Goal: Communication & Community: Answer question/provide support

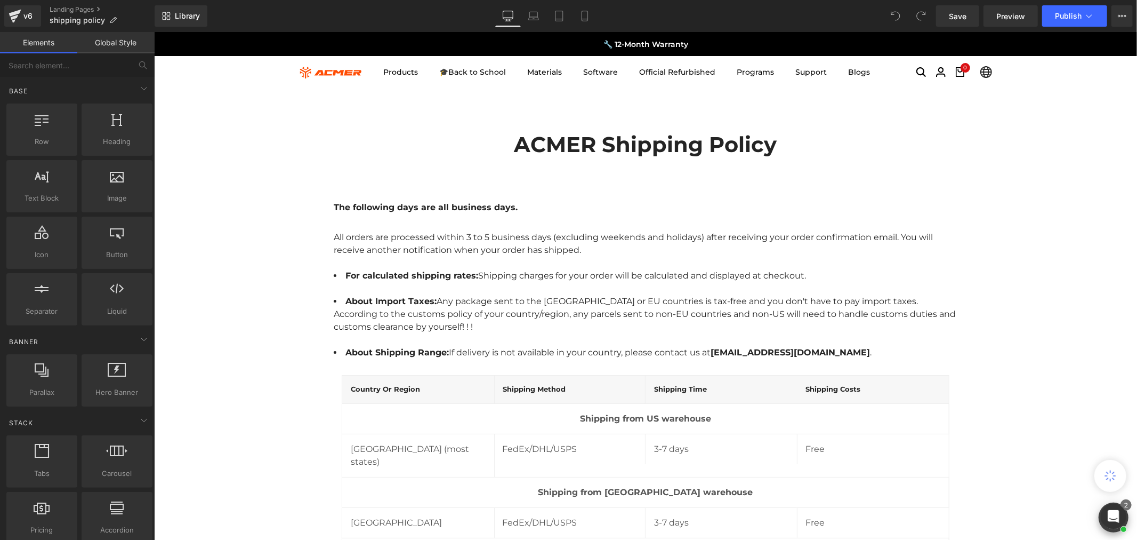
click at [575, 301] on span "Any package sent to the [GEOGRAPHIC_DATA] or EU countries is tax-free and you […" at bounding box center [676, 300] width 481 height 10
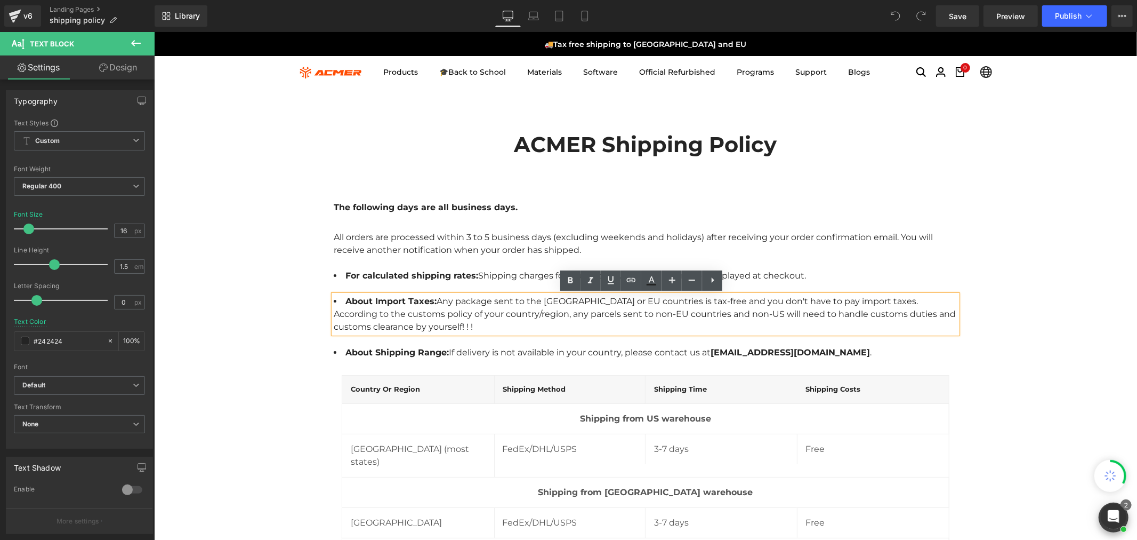
click at [581, 302] on span "Any package sent to the [GEOGRAPHIC_DATA] or EU countries is tax-free and you […" at bounding box center [676, 300] width 481 height 10
click at [579, 300] on span "Any package sent to the [GEOGRAPHIC_DATA] or EU countries is tax-free and you […" at bounding box center [676, 300] width 481 height 10
paste div
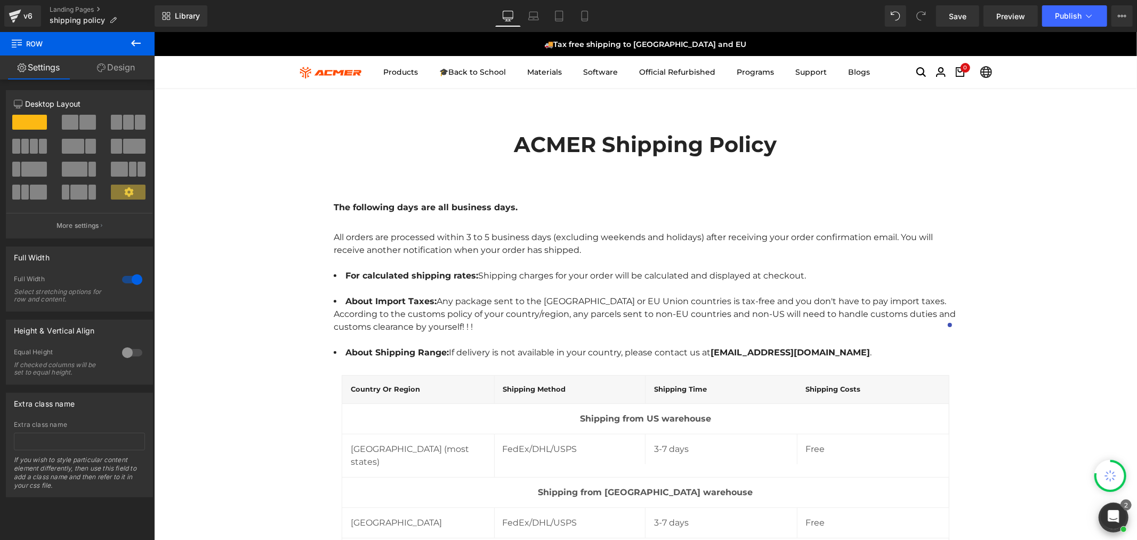
scroll to position [118, 0]
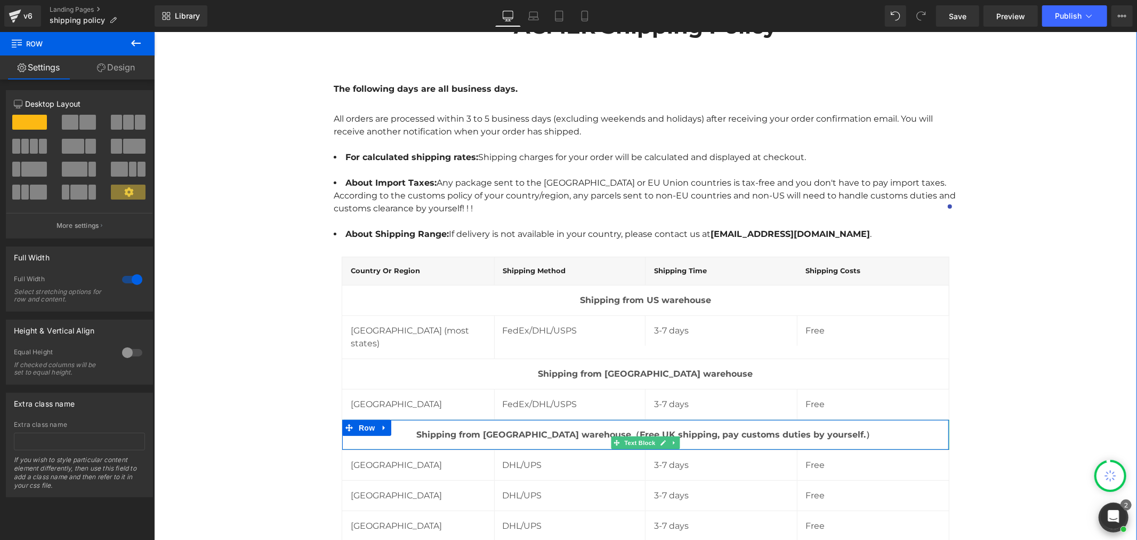
click at [544, 429] on strong "Shipping from [GEOGRAPHIC_DATA] warehouse（Free UK shipping, pay customs duties …" at bounding box center [645, 434] width 458 height 10
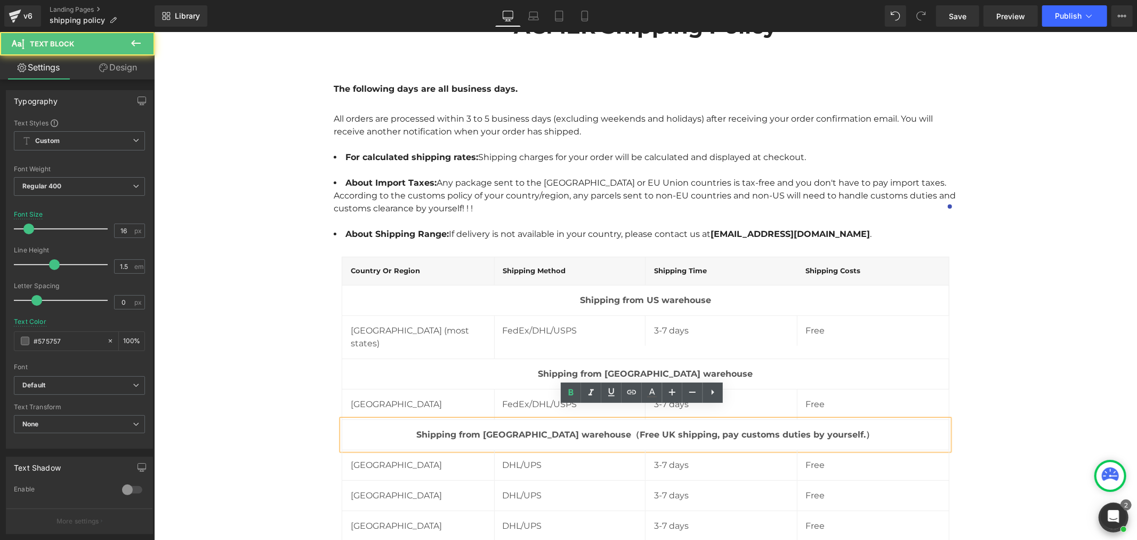
click at [735, 429] on strong "Shipping from [GEOGRAPHIC_DATA] warehouse（Free UK shipping, pay customs duties …" at bounding box center [645, 434] width 458 height 10
click at [778, 429] on strong "Shipping from [GEOGRAPHIC_DATA] warehouse（Free UK shipping, pay customs duties …" at bounding box center [645, 434] width 458 height 10
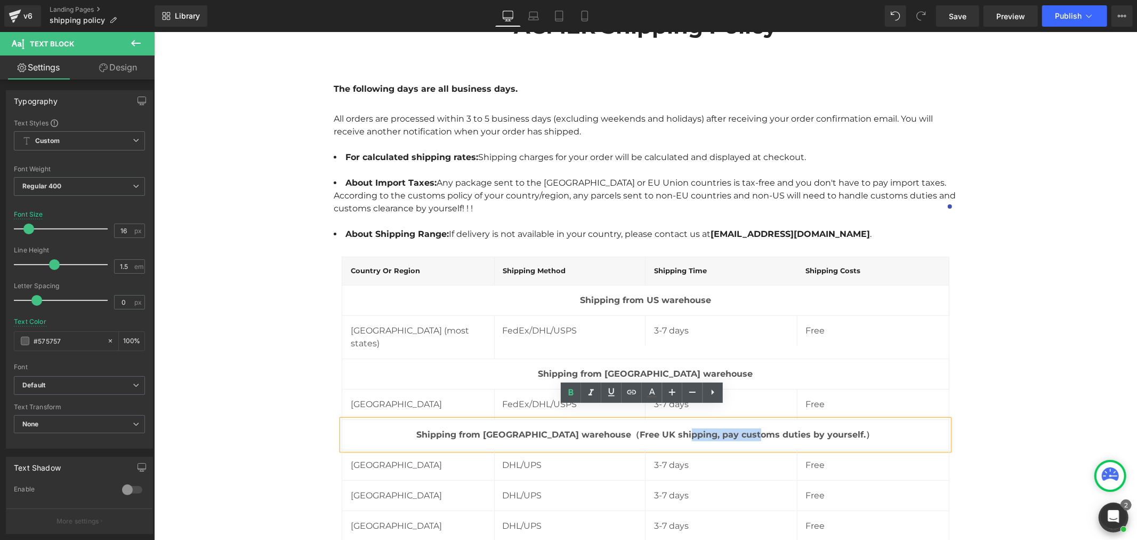
drag, startPoint x: 704, startPoint y: 422, endPoint x: 776, endPoint y: 422, distance: 71.4
click at [776, 429] on strong "Shipping from [GEOGRAPHIC_DATA] warehouse（Free UK shipping, pay customs duties …" at bounding box center [645, 434] width 458 height 10
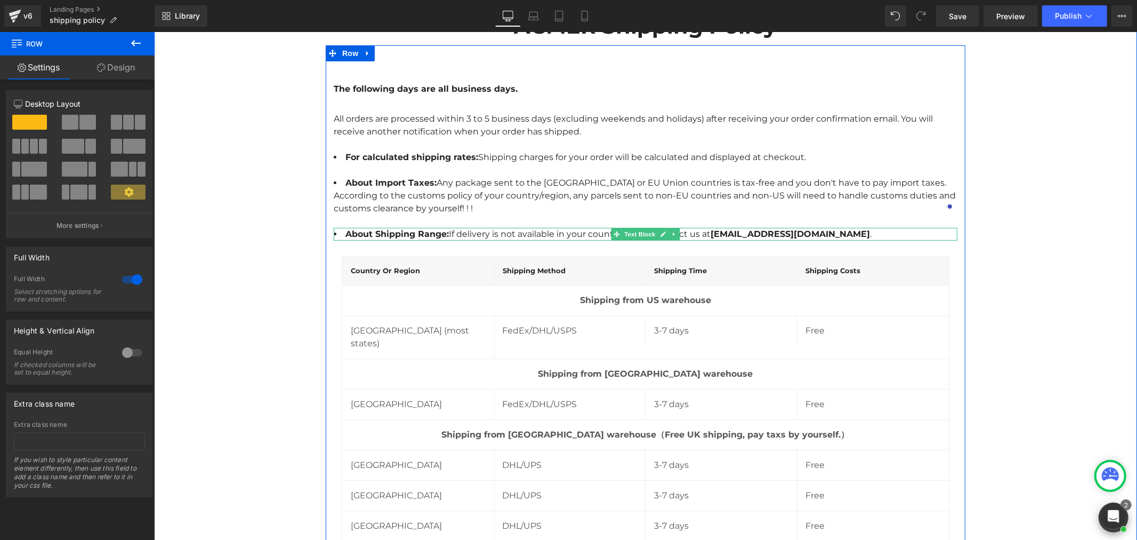
click at [771, 231] on strong "[EMAIL_ADDRESS][DOMAIN_NAME]" at bounding box center [789, 233] width 159 height 10
click at [776, 231] on strong "[EMAIL_ADDRESS][DOMAIN_NAME]" at bounding box center [789, 233] width 159 height 10
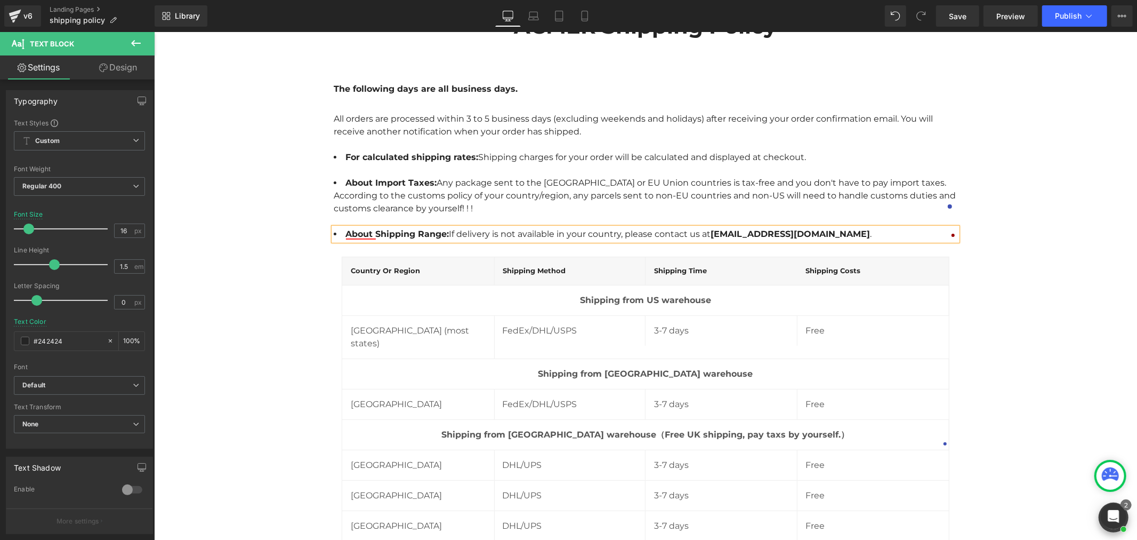
click at [1070, 21] on button "Publish" at bounding box center [1074, 15] width 65 height 21
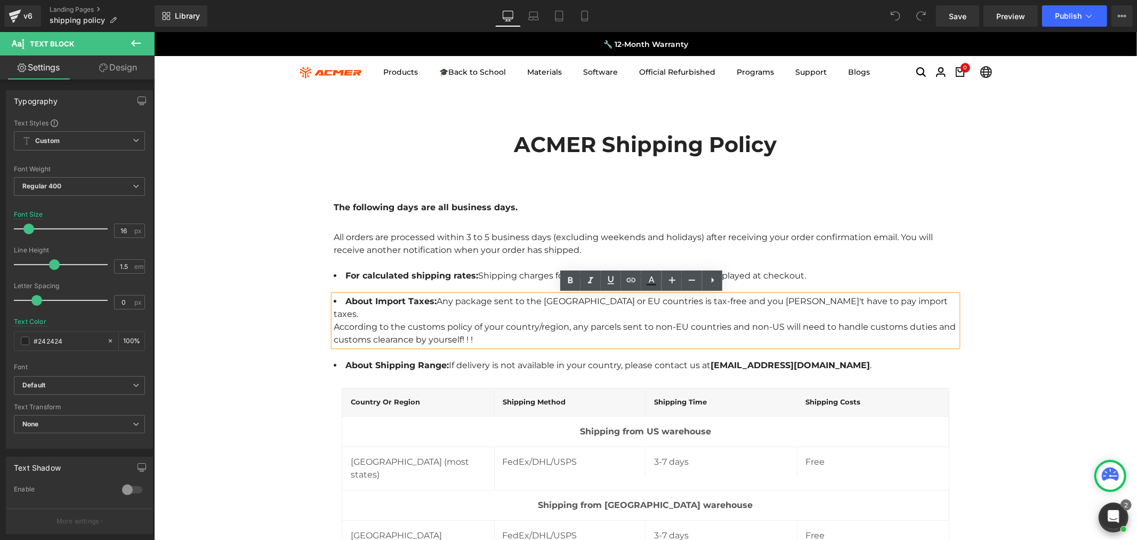
paste div
drag, startPoint x: 614, startPoint y: 298, endPoint x: 617, endPoint y: 304, distance: 7.0
click at [614, 298] on span "Any package sent to the [GEOGRAPHIC_DATA] or EU Union countries is tax-free and…" at bounding box center [638, 306] width 611 height 23
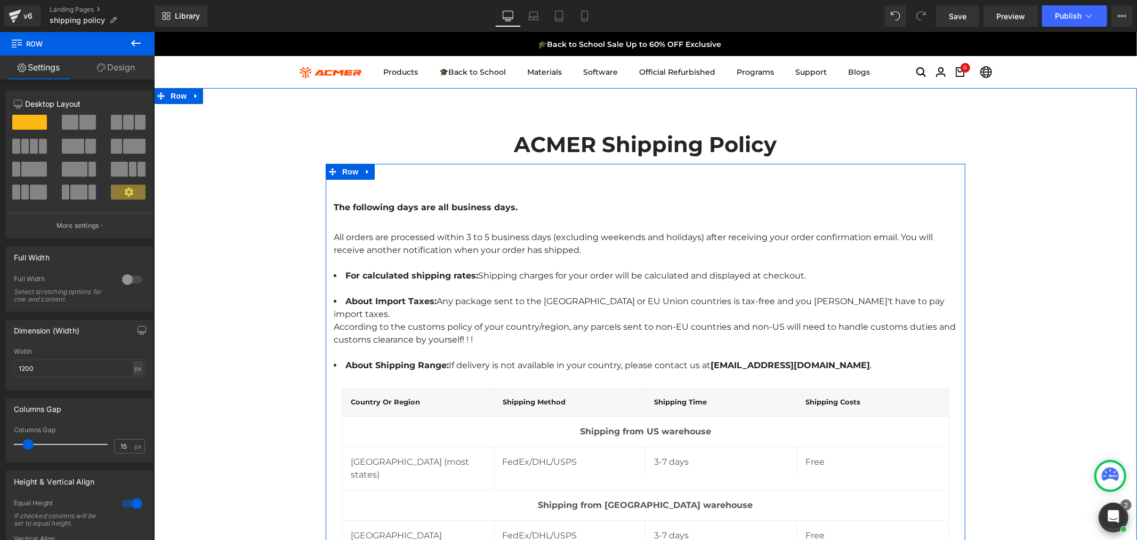
click at [766, 359] on strong "[EMAIL_ADDRESS][DOMAIN_NAME]" at bounding box center [789, 364] width 159 height 10
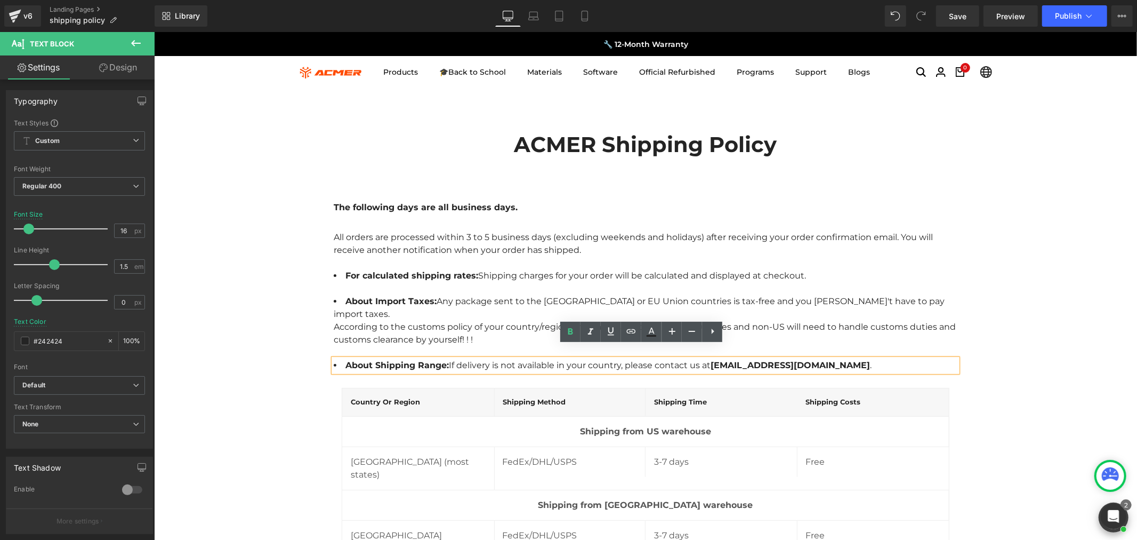
click at [759, 359] on strong "[EMAIL_ADDRESS][DOMAIN_NAME]" at bounding box center [789, 364] width 159 height 10
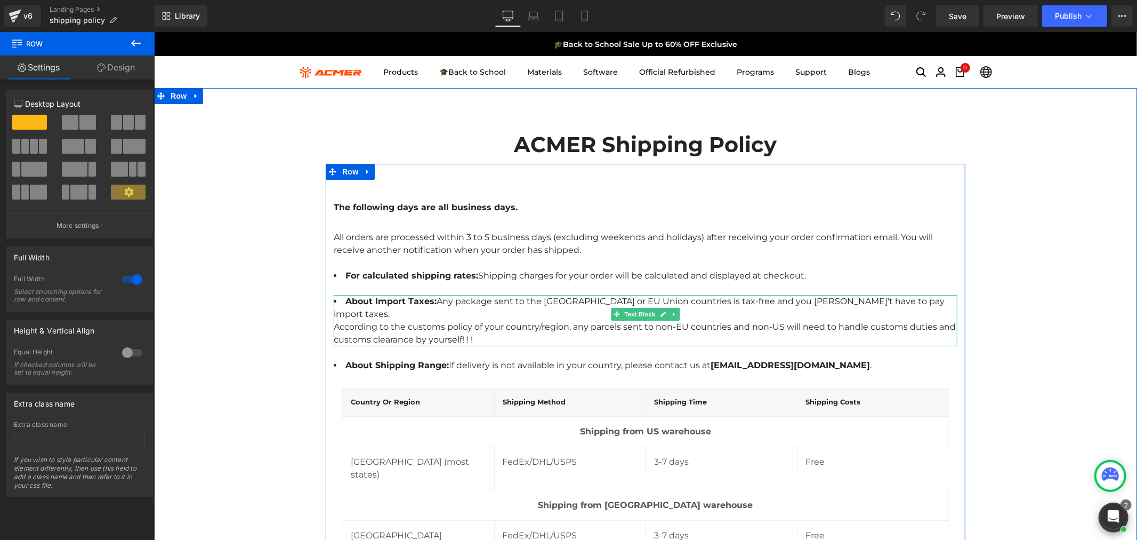
click at [688, 320] on div "According to the customs policy of your country/region, any parcels sent to non…" at bounding box center [645, 333] width 624 height 26
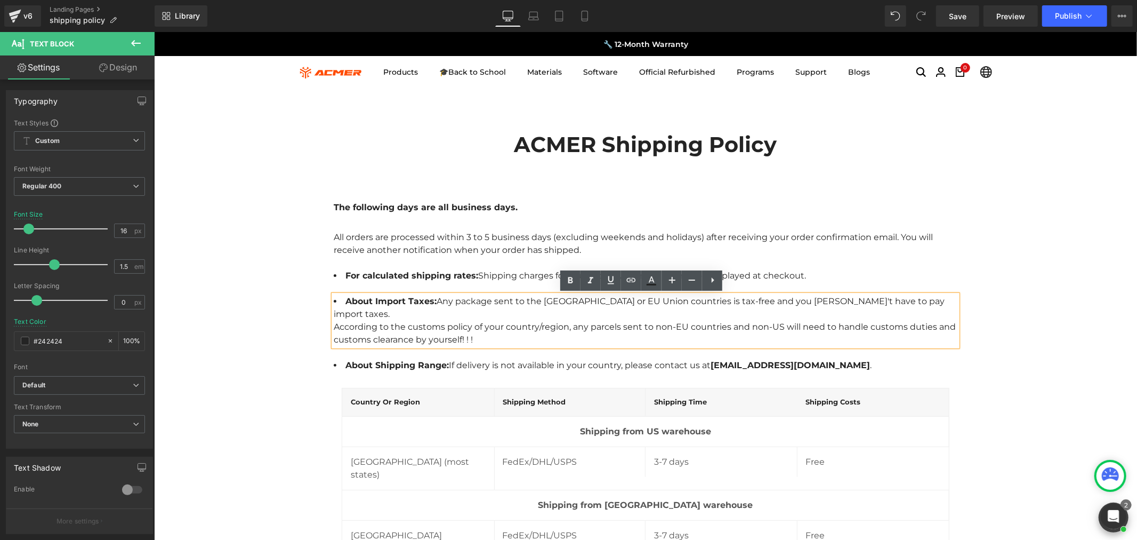
click at [684, 320] on div "According to the customs policy of your country/region, any parcels sent to non…" at bounding box center [645, 333] width 624 height 26
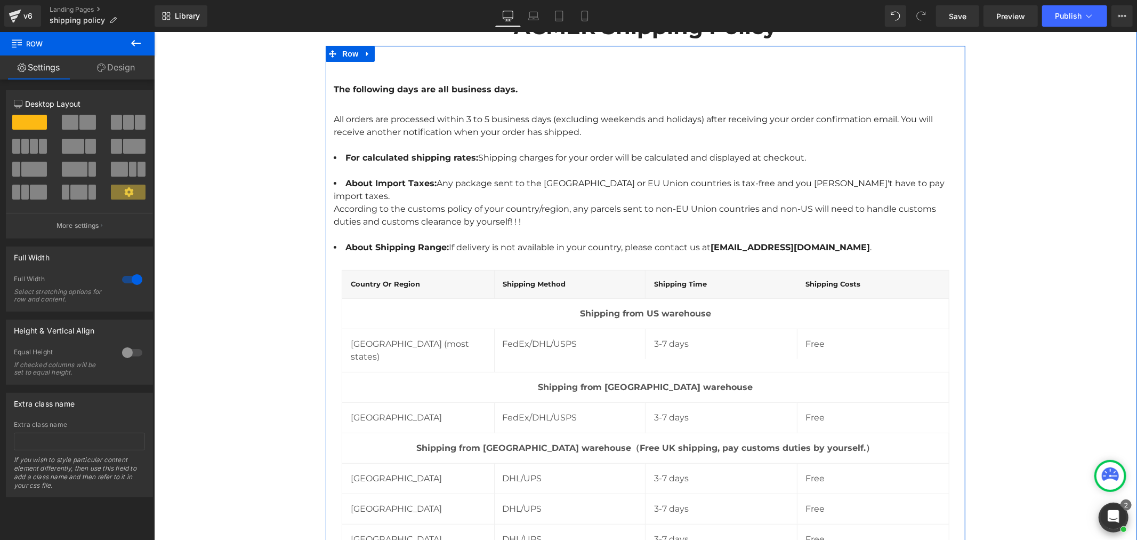
scroll to position [118, 0]
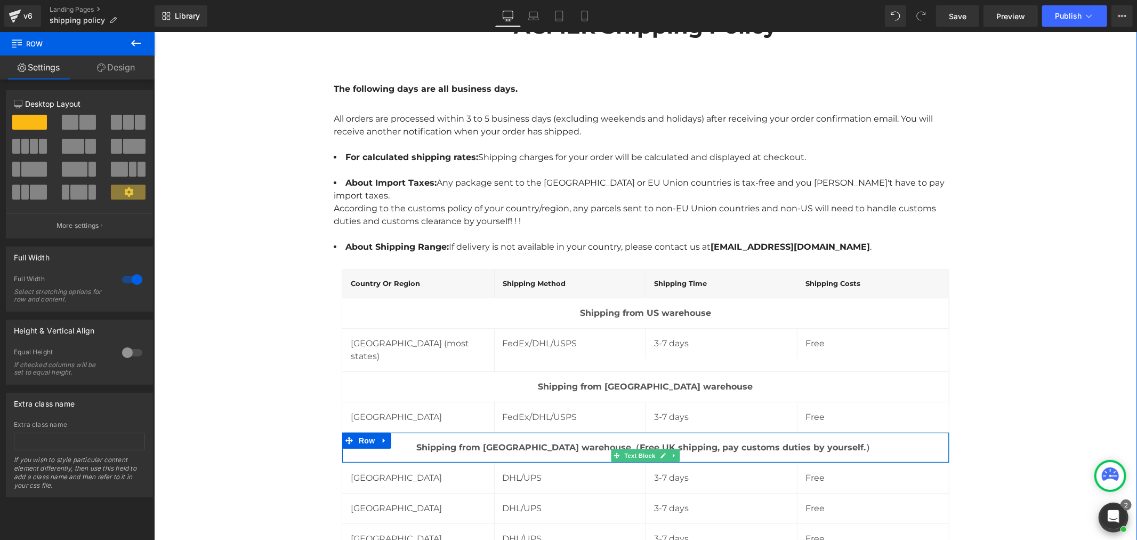
click at [739, 441] on strong "Shipping from [GEOGRAPHIC_DATA] warehouse（Free UK shipping, pay customs duties …" at bounding box center [645, 446] width 458 height 10
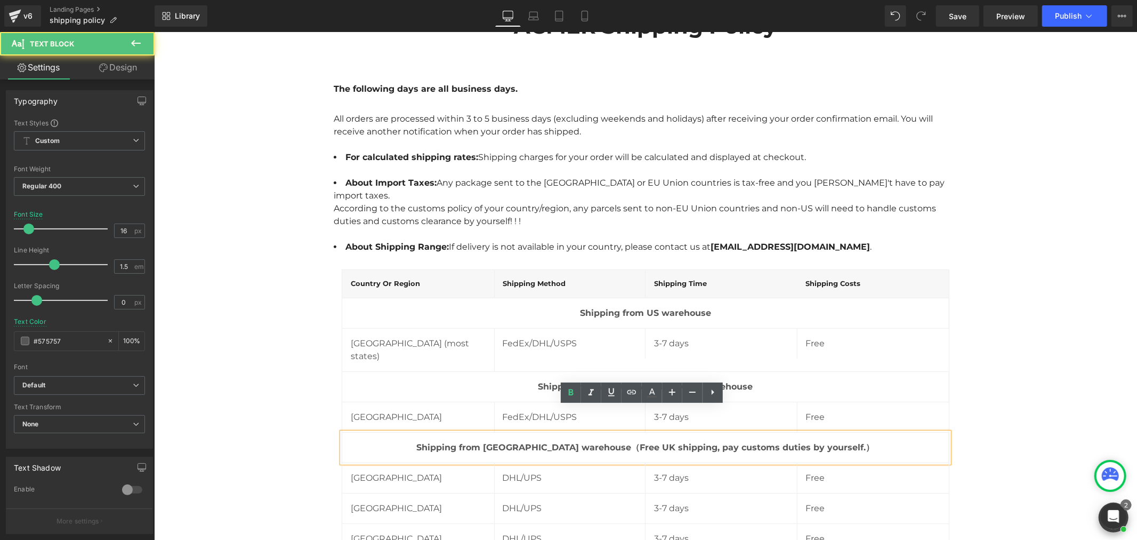
click at [745, 441] on strong "Shipping from [GEOGRAPHIC_DATA] warehouse（Free UK shipping, pay customs duties …" at bounding box center [645, 446] width 458 height 10
click at [709, 441] on strong "Shipping from [GEOGRAPHIC_DATA] warehouse（Free UK shipping, pay customs duties …" at bounding box center [645, 446] width 458 height 10
drag, startPoint x: 706, startPoint y: 422, endPoint x: 769, endPoint y: 421, distance: 63.5
click at [769, 441] on strong "Shipping from [GEOGRAPHIC_DATA] warehouse（Free UK shipping, pay customs duties …" at bounding box center [645, 446] width 458 height 10
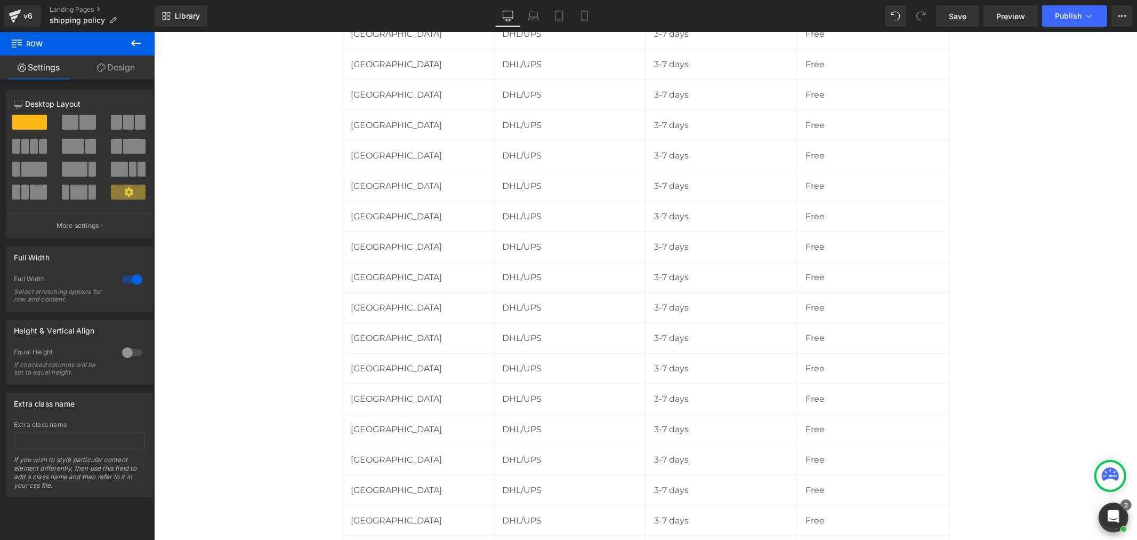
click at [979, 294] on div "ACMER Shipping Policy Heading Row The following days are all business days. Tex…" at bounding box center [645, 297] width 983 height 1551
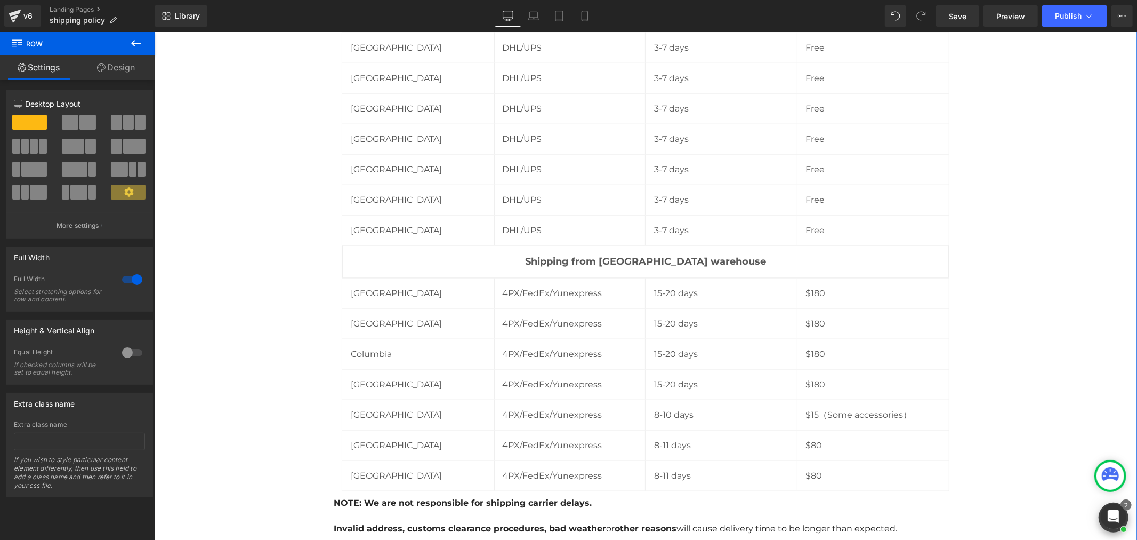
scroll to position [1362, 0]
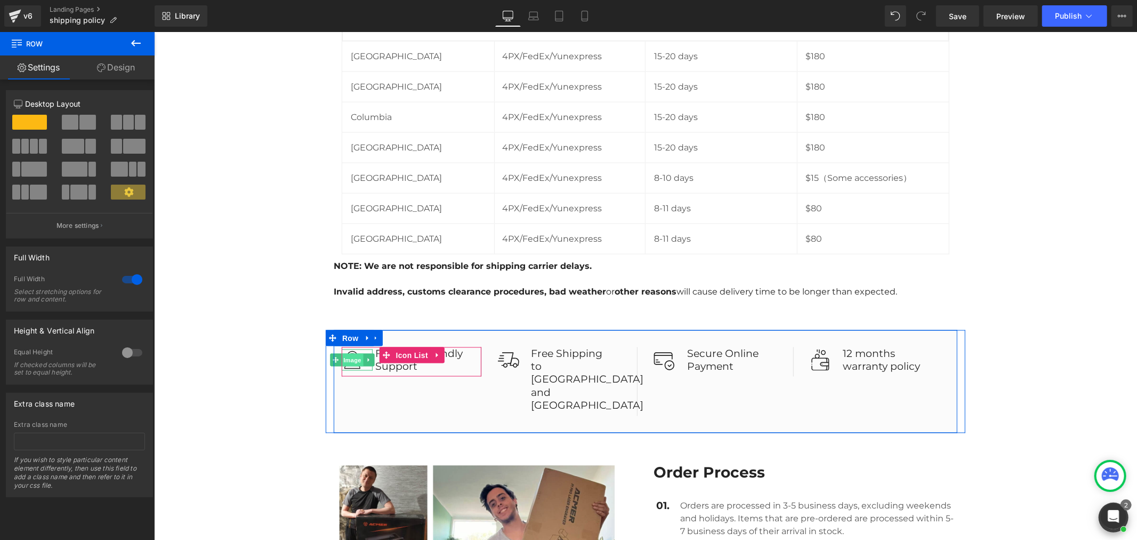
click at [348, 353] on span "Image" at bounding box center [352, 359] width 22 height 13
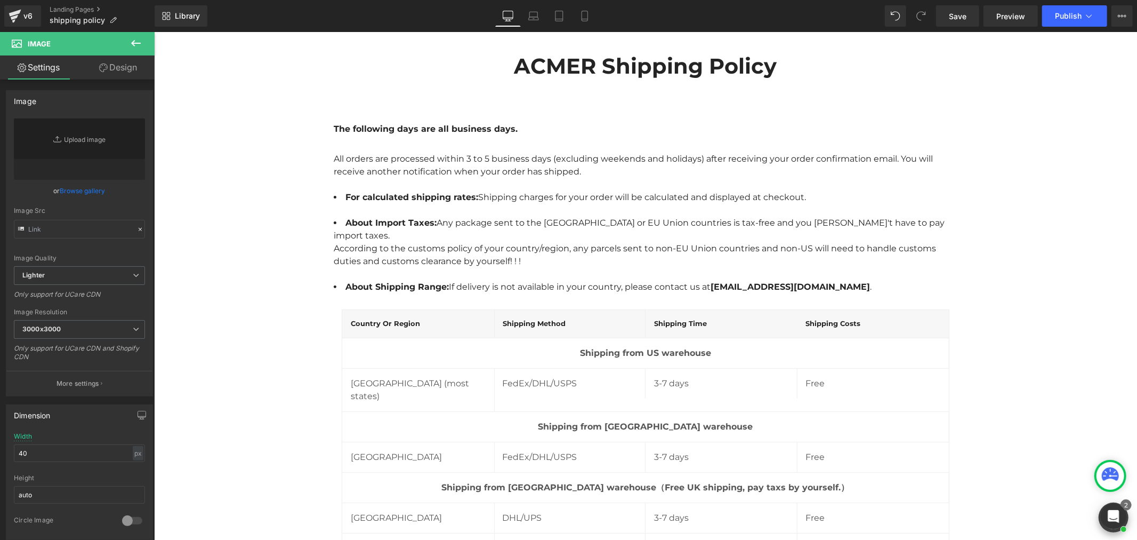
scroll to position [0, 0]
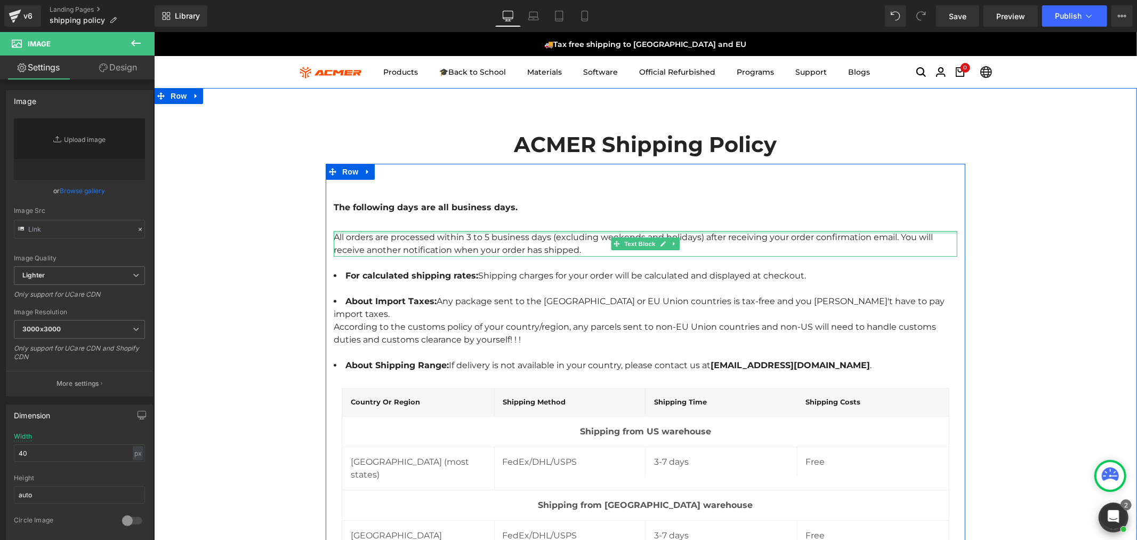
click at [488, 232] on div at bounding box center [645, 231] width 624 height 3
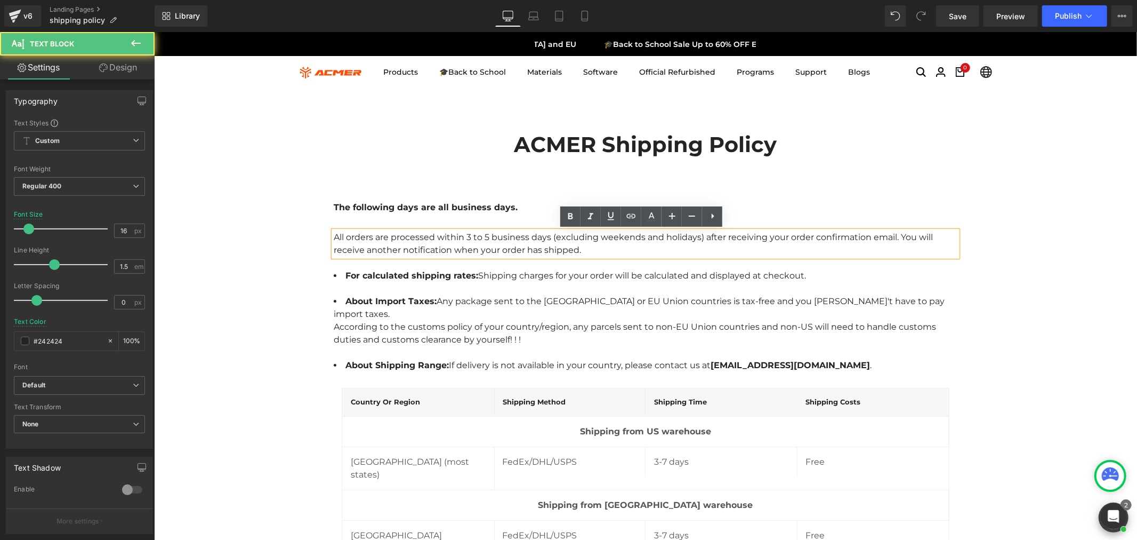
click at [483, 236] on div "All orders are processed within 3 to 5 business days (excluding weekends and ho…" at bounding box center [645, 243] width 624 height 26
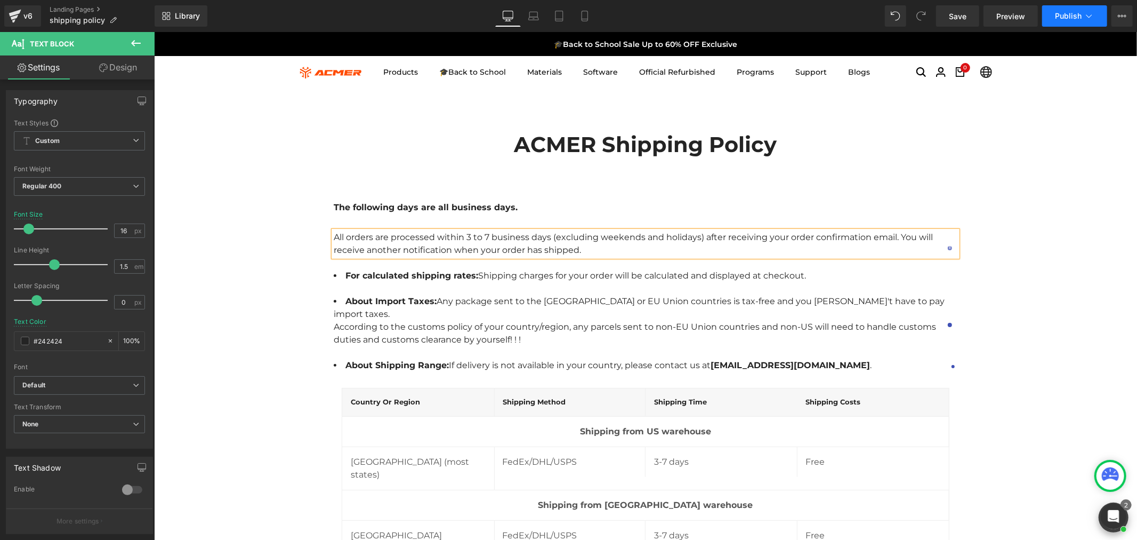
click at [1074, 18] on span "Publish" at bounding box center [1068, 16] width 27 height 9
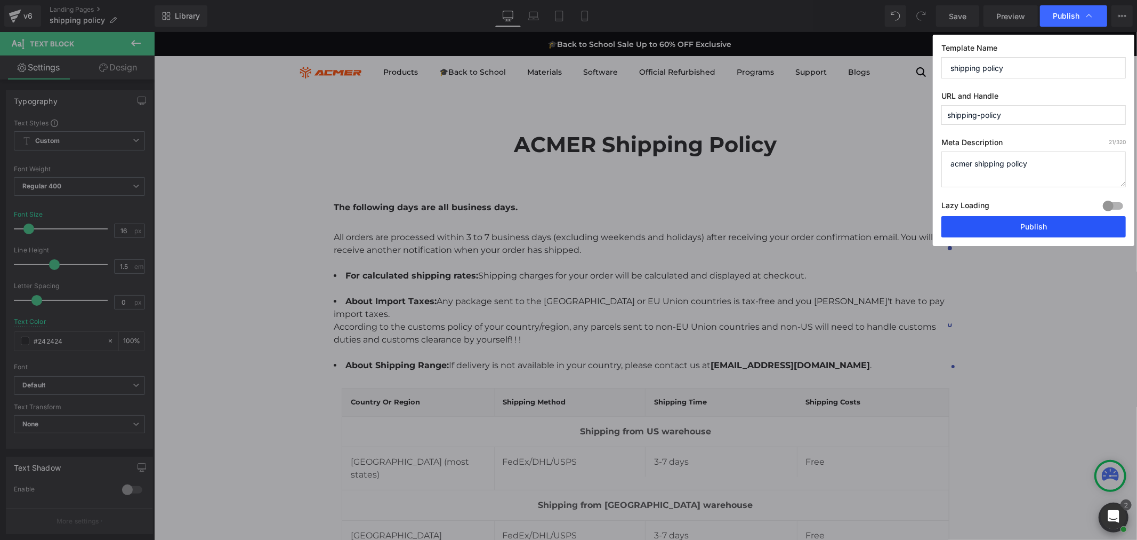
click at [1005, 227] on button "Publish" at bounding box center [1034, 226] width 184 height 21
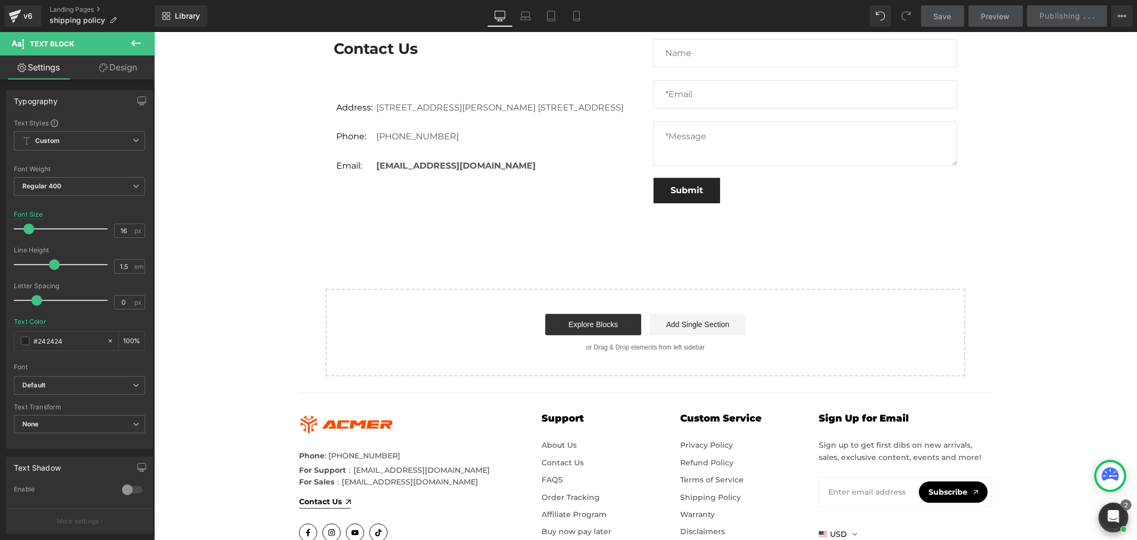
scroll to position [1978, 0]
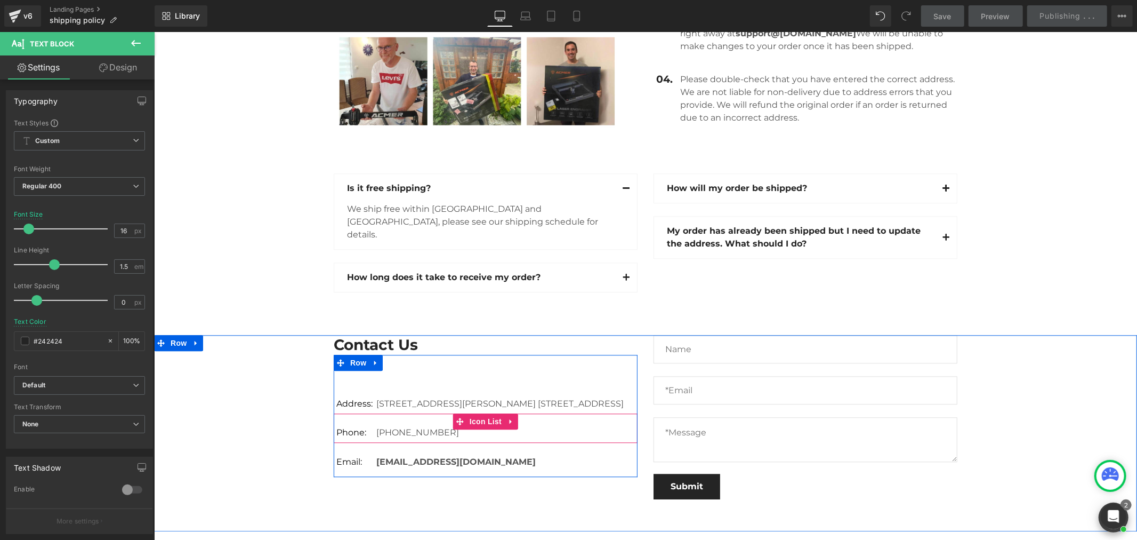
click at [406, 425] on div "[PHONE_NUMBER] Text Block" at bounding box center [415, 431] width 85 height 13
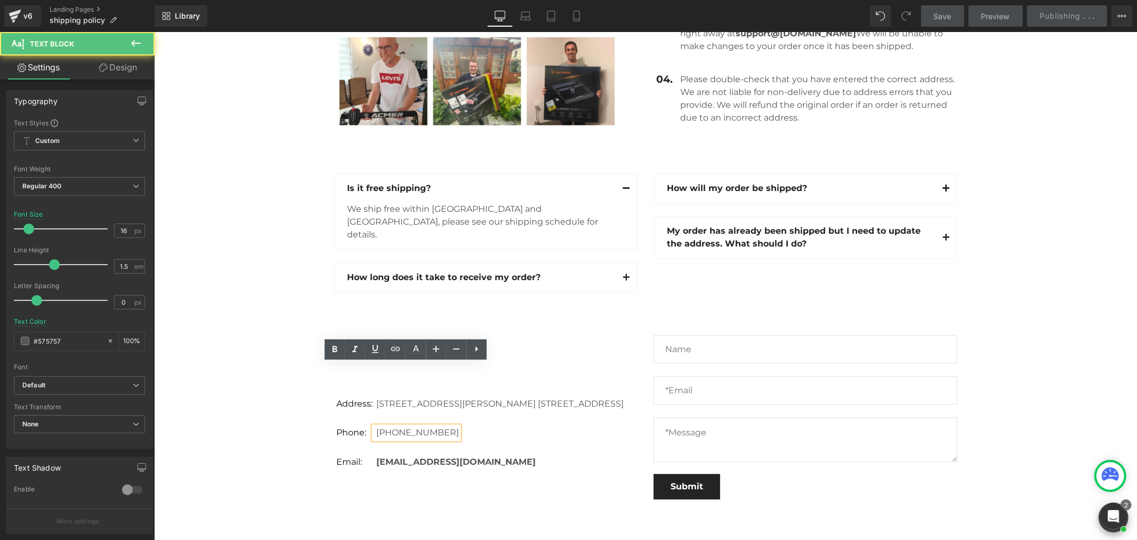
click at [416, 425] on p "[PHONE_NUMBER]" at bounding box center [417, 431] width 83 height 13
click at [407, 425] on p "[PHONE_NUMBER]" at bounding box center [417, 431] width 83 height 13
click at [405, 425] on p "[PHONE_NUMBER]" at bounding box center [417, 431] width 83 height 13
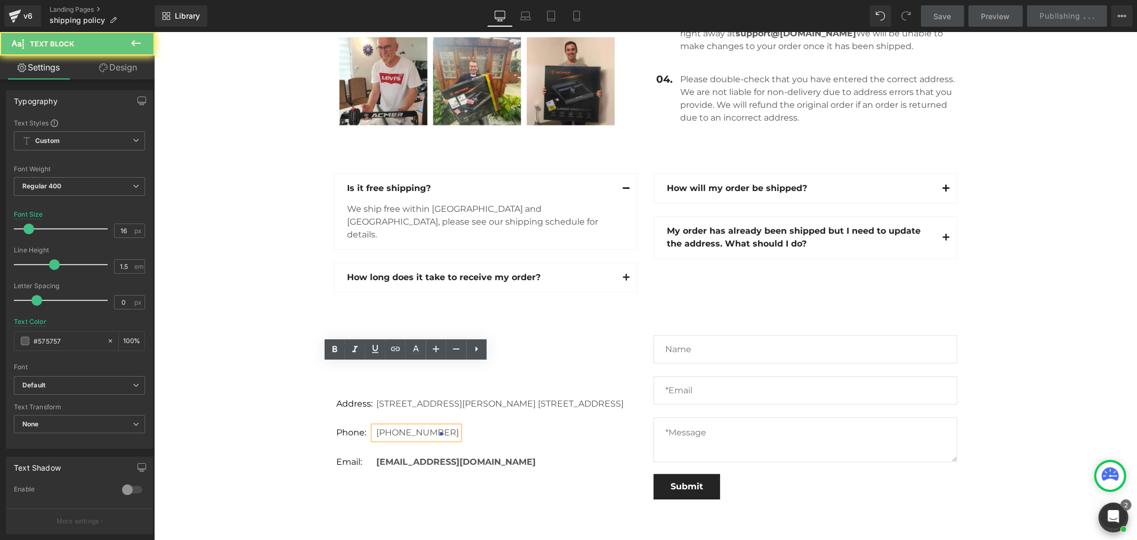
click at [405, 425] on p "[PHONE_NUMBER]" at bounding box center [417, 431] width 83 height 13
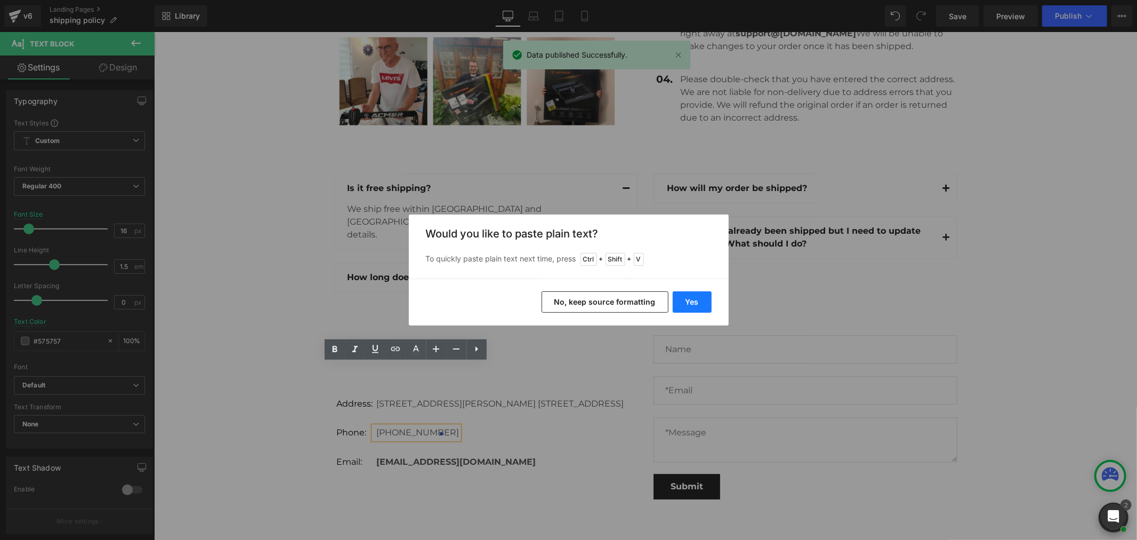
click at [697, 299] on button "Yes" at bounding box center [692, 301] width 39 height 21
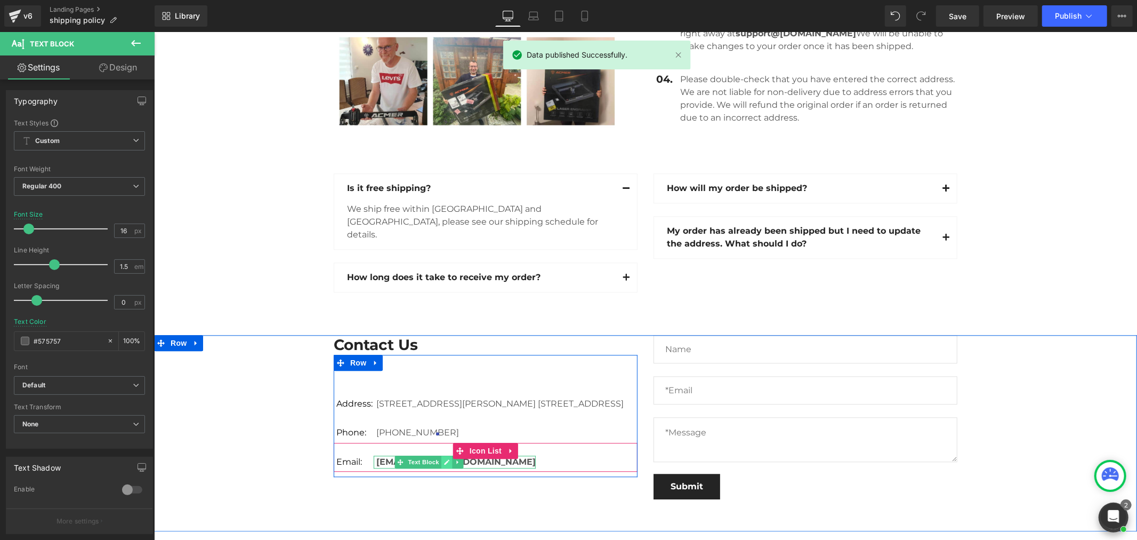
click at [440, 455] on link at bounding box center [445, 461] width 11 height 13
click at [436, 456] on strong "[EMAIL_ADDRESS][DOMAIN_NAME]" at bounding box center [455, 461] width 159 height 10
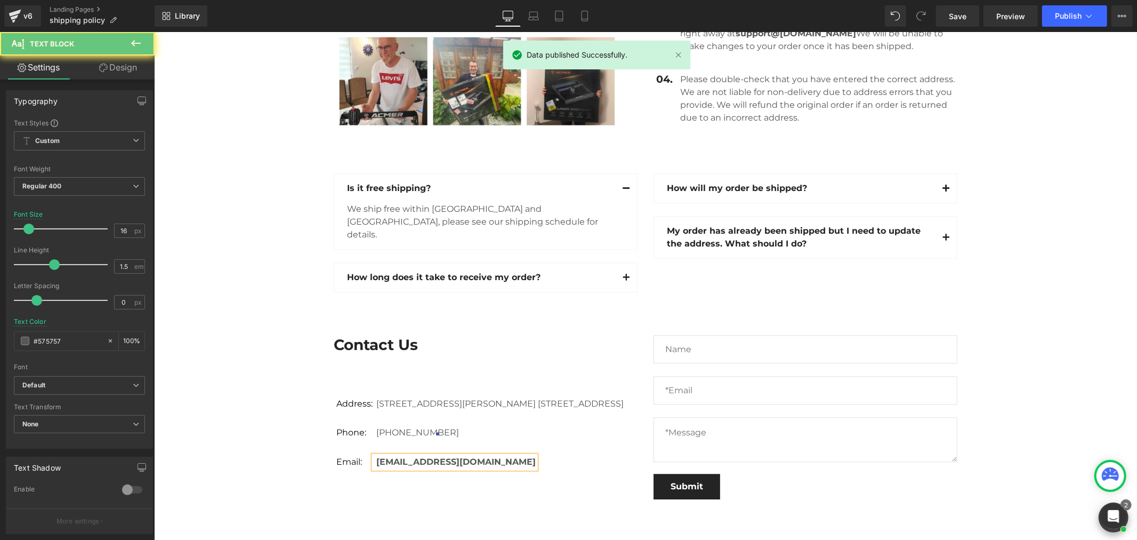
click at [431, 456] on strong "[EMAIL_ADDRESS][DOMAIN_NAME]" at bounding box center [455, 461] width 159 height 10
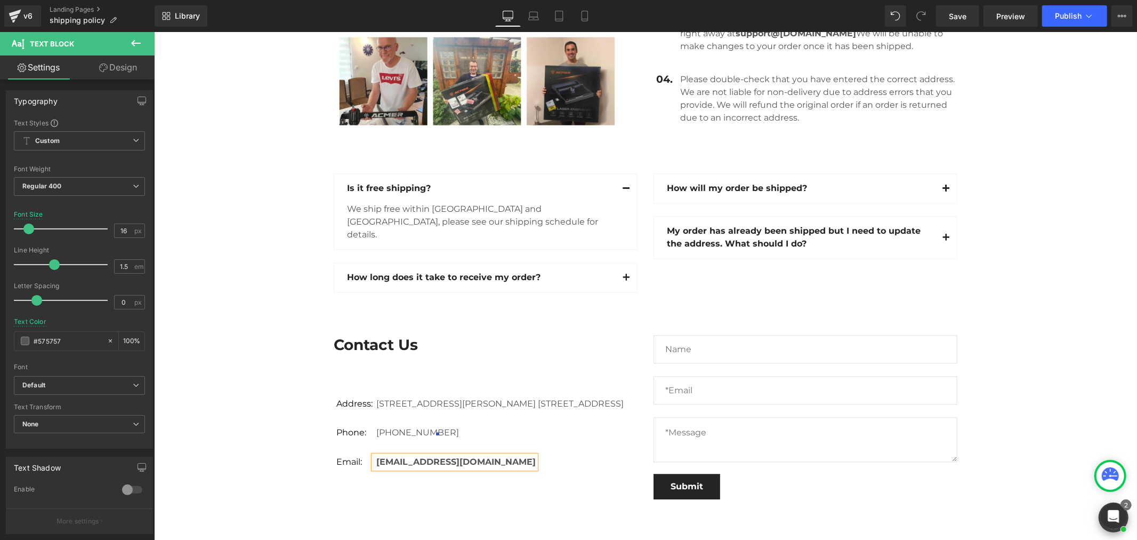
click at [229, 363] on div "Contact Us Heading Address: Text Block [STREET_ADDRESS][PERSON_NAME] [STREET_AD…" at bounding box center [645, 419] width 983 height 170
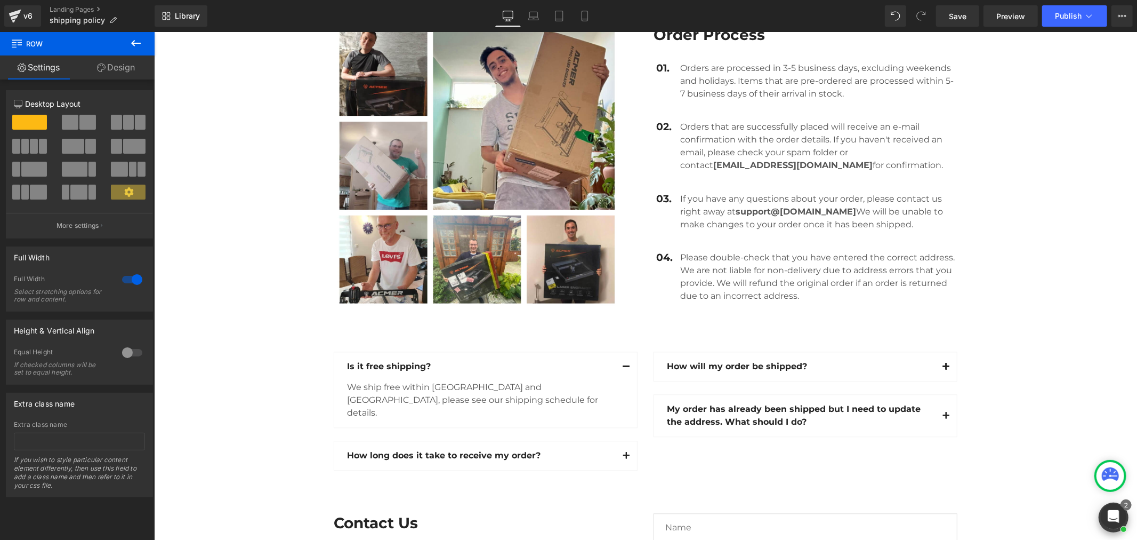
scroll to position [2096, 0]
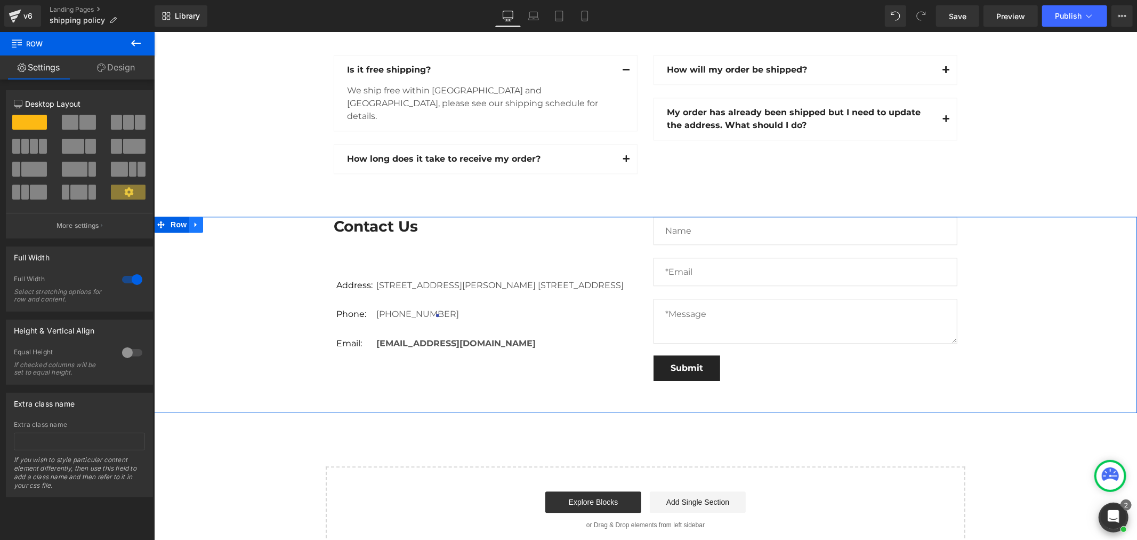
click at [192, 220] on icon at bounding box center [195, 224] width 7 height 8
click at [219, 216] on link at bounding box center [223, 224] width 14 height 16
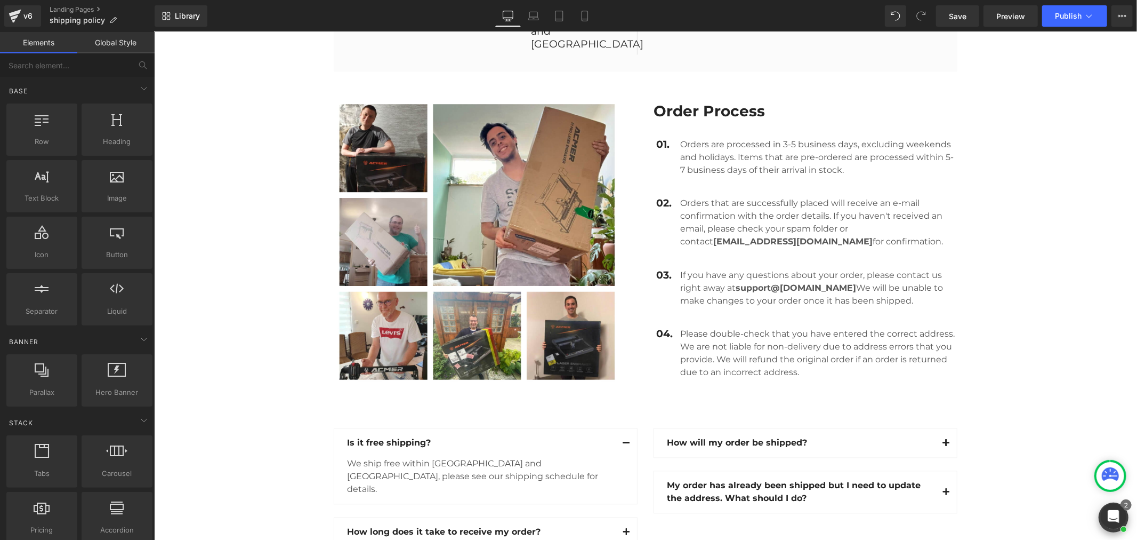
scroll to position [1657, 0]
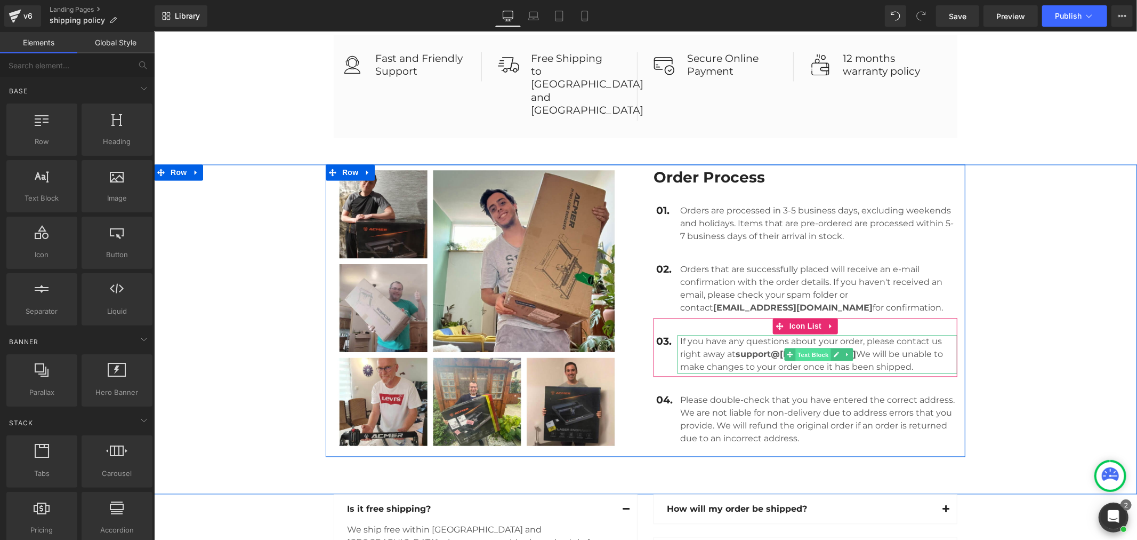
click at [798, 348] on span "Text Block" at bounding box center [812, 354] width 35 height 13
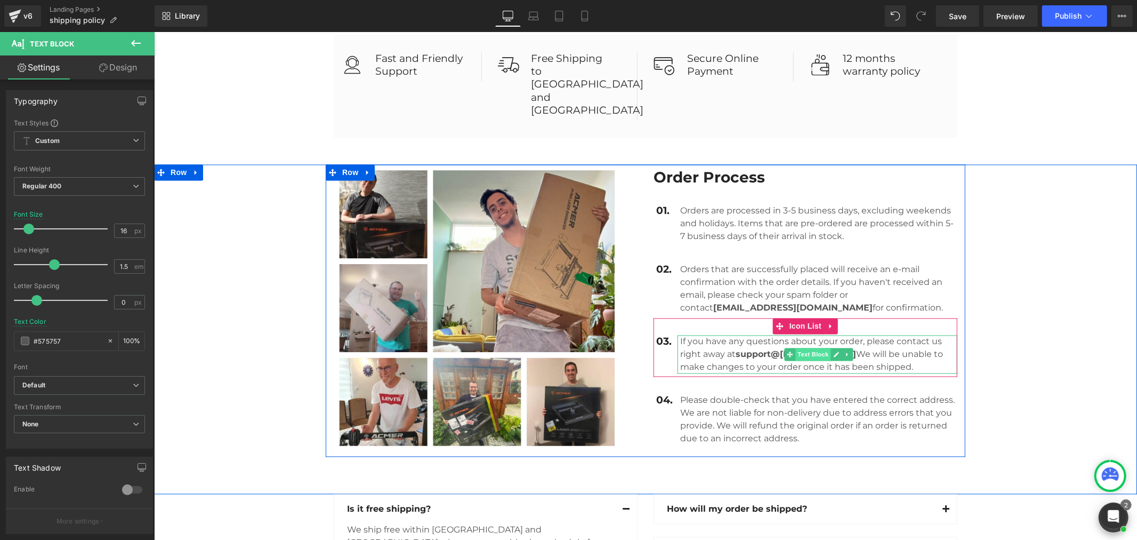
click at [795, 348] on span "Text Block" at bounding box center [812, 354] width 35 height 13
click at [772, 349] on strong "@[DOMAIN_NAME]" at bounding box center [812, 354] width 85 height 10
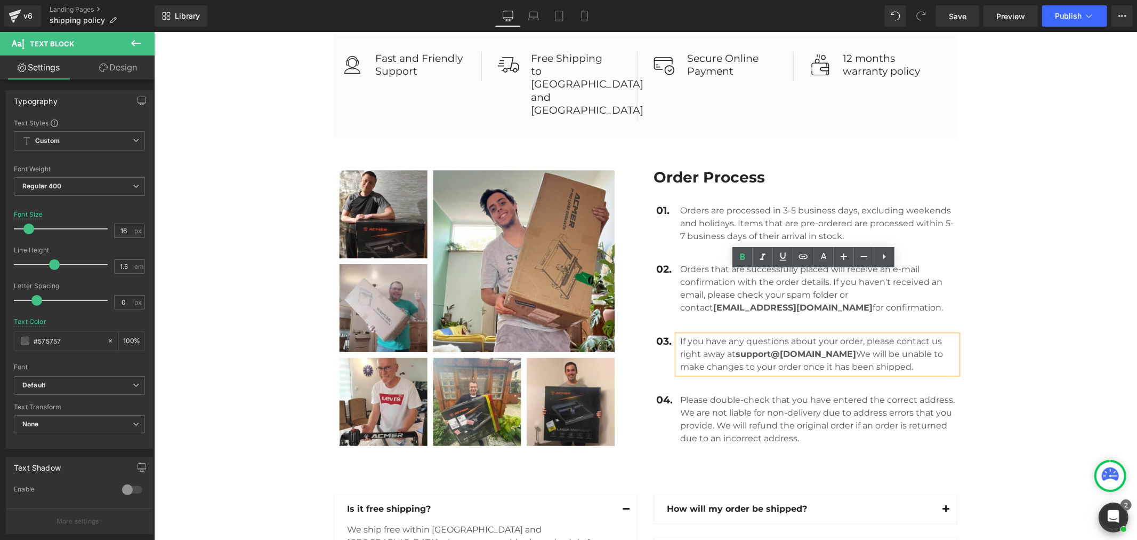
click at [800, 349] on strong "@[DOMAIN_NAME]" at bounding box center [812, 354] width 85 height 10
click at [735, 302] on strong "[EMAIL_ADDRESS][DOMAIN_NAME]" at bounding box center [792, 307] width 159 height 10
click at [730, 302] on strong "[EMAIL_ADDRESS][DOMAIN_NAME]" at bounding box center [792, 307] width 159 height 10
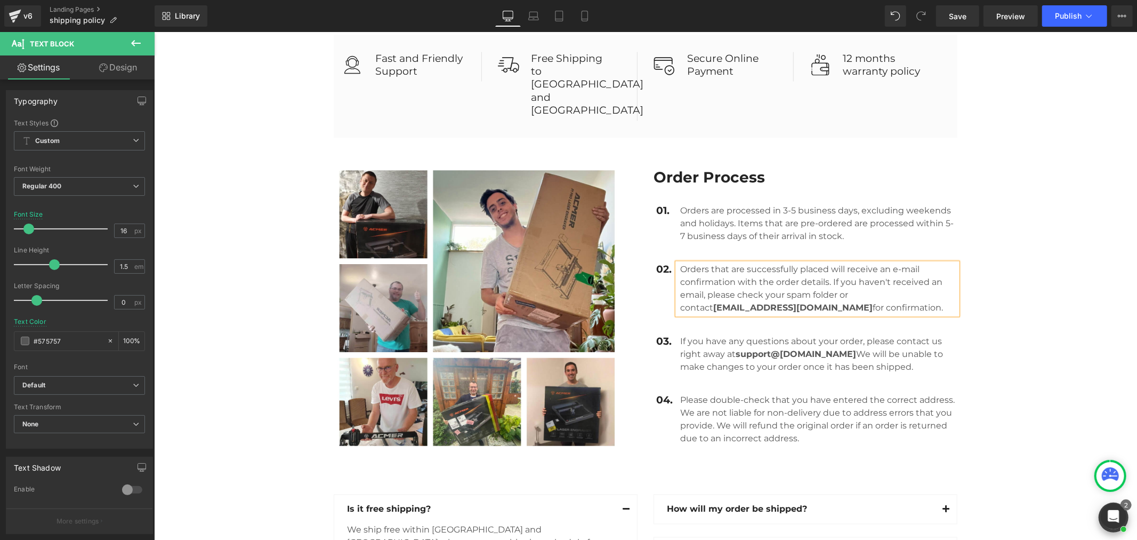
click at [590, 262] on img at bounding box center [476, 307] width 287 height 287
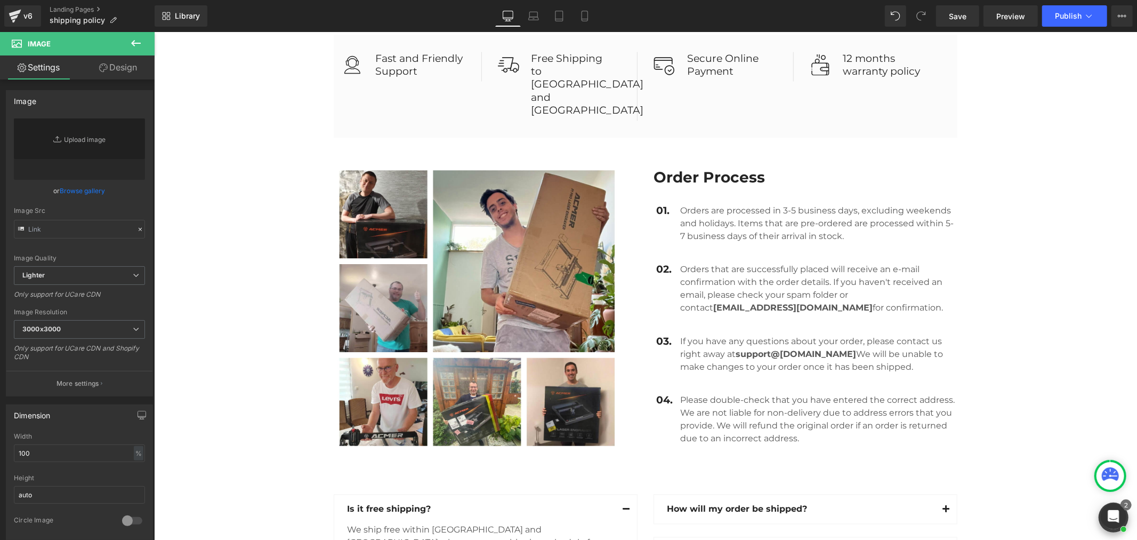
click at [1012, 223] on div "Image Order Process Heading 01. Text Block Orders are processed in 3-5 business…" at bounding box center [645, 310] width 983 height 292
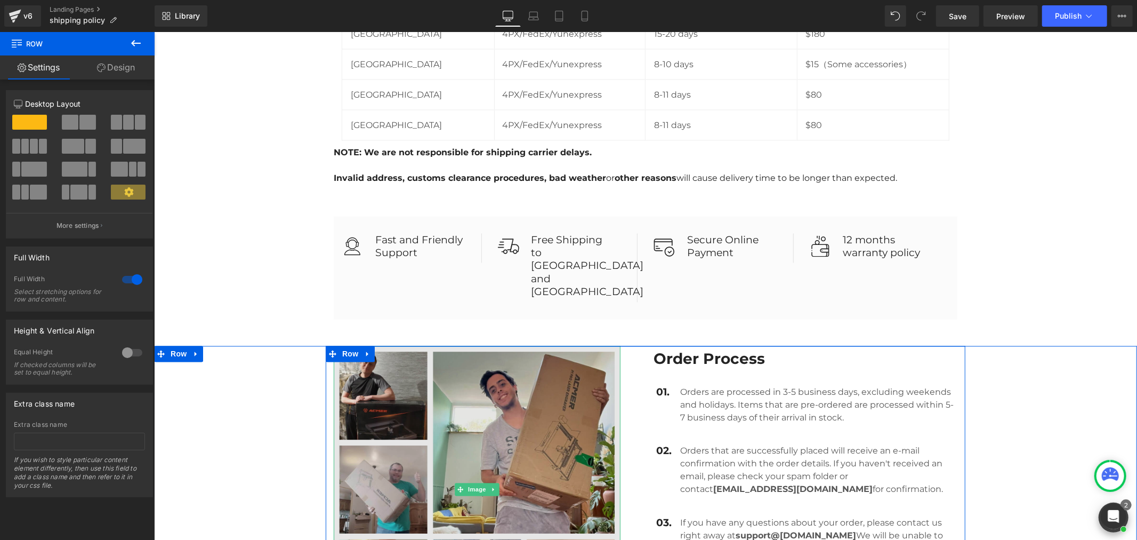
scroll to position [1480, 0]
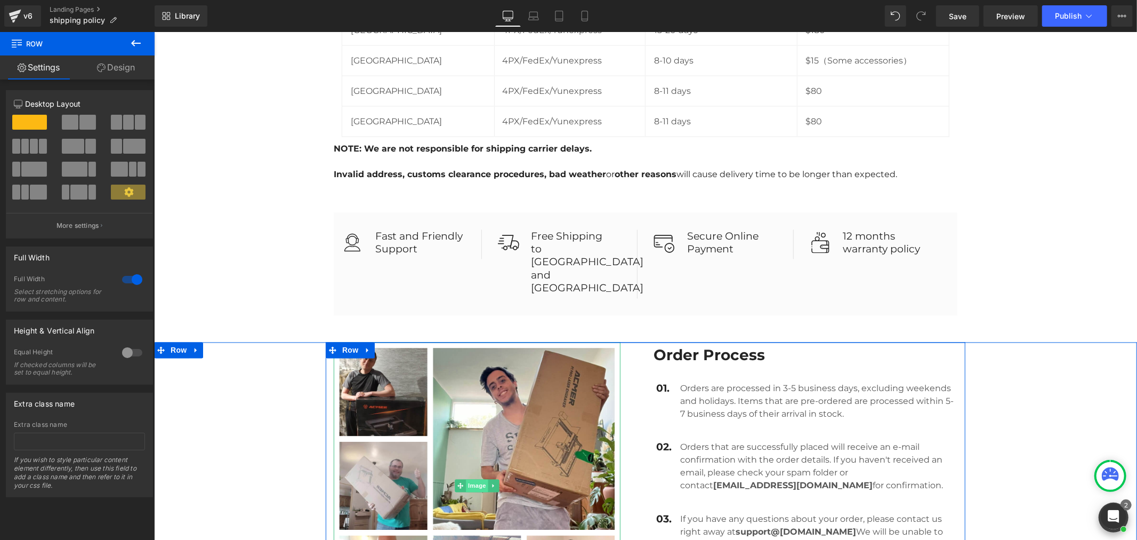
click at [466, 479] on span "Image" at bounding box center [476, 485] width 22 height 13
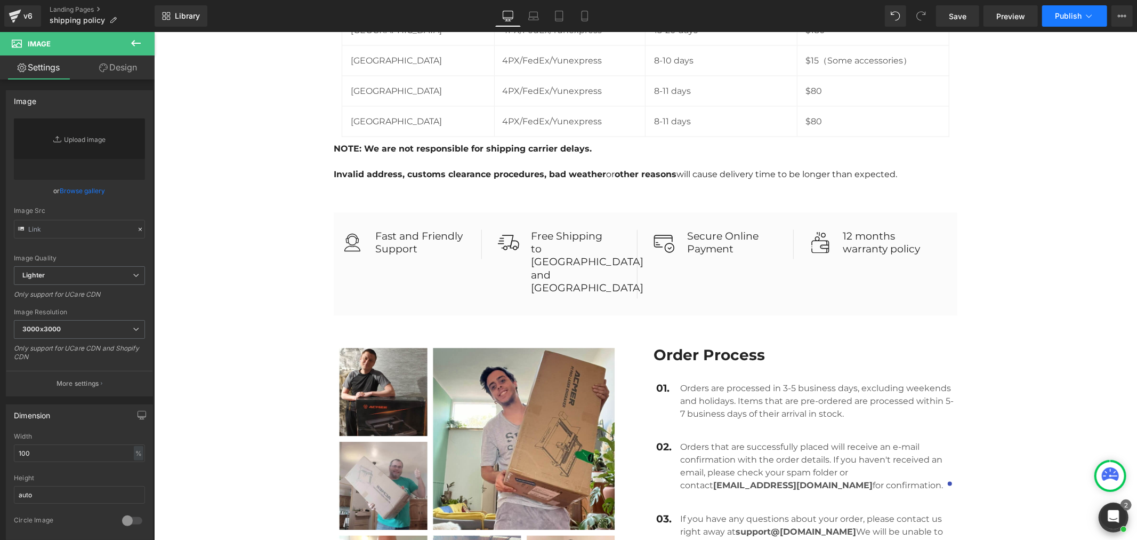
click at [1073, 19] on span "Publish" at bounding box center [1068, 16] width 27 height 9
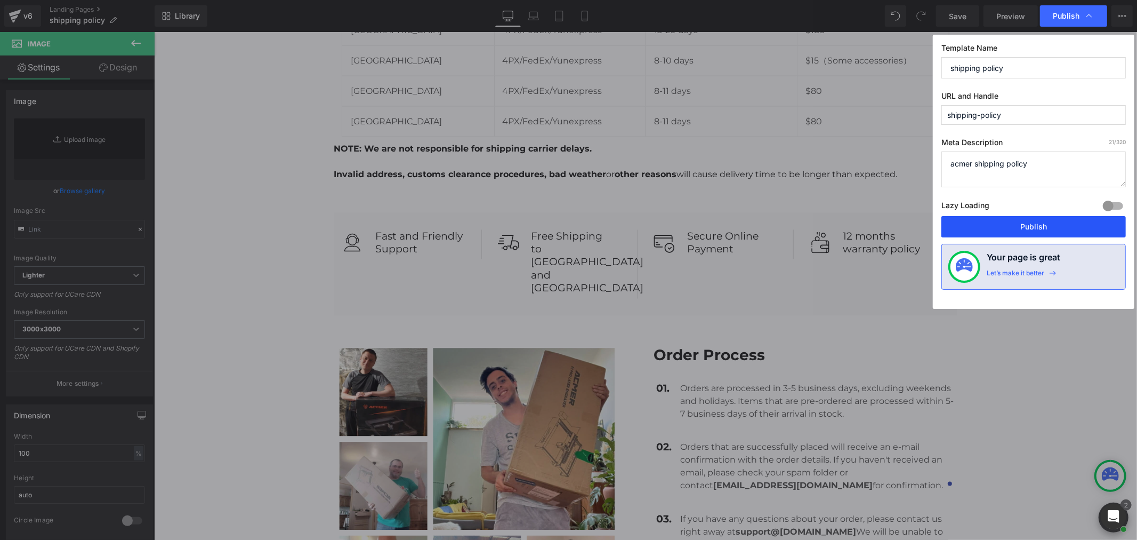
click at [1004, 222] on button "Publish" at bounding box center [1034, 226] width 184 height 21
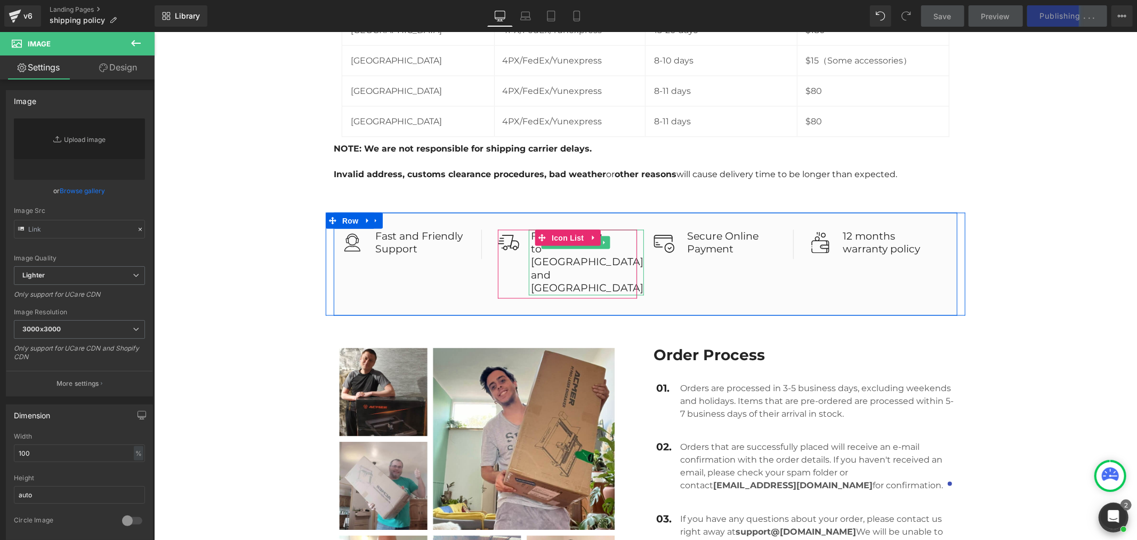
click at [610, 242] on p "to [GEOGRAPHIC_DATA] and [GEOGRAPHIC_DATA]" at bounding box center [587, 268] width 113 height 53
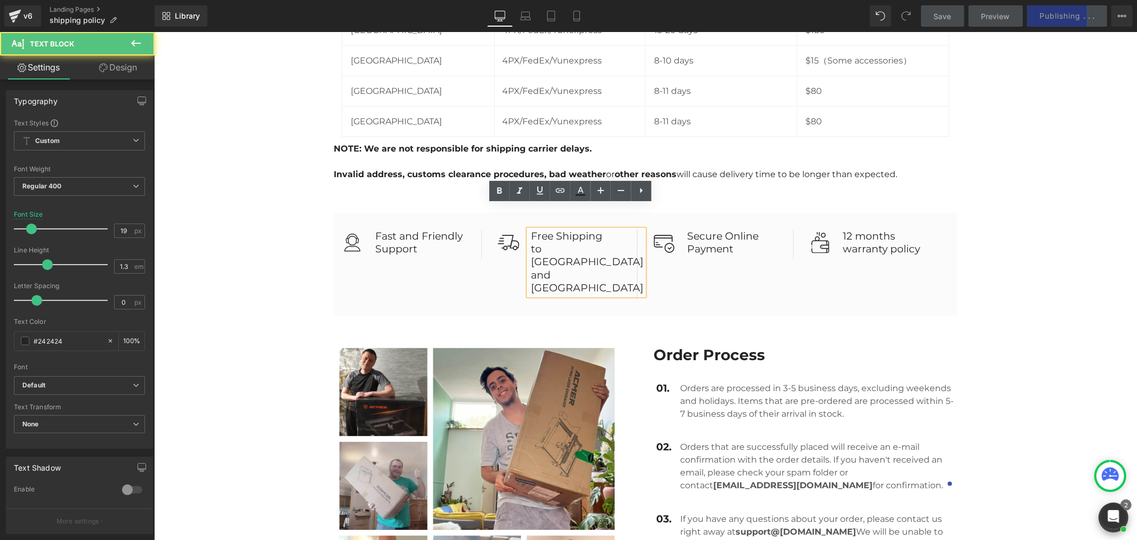
click at [602, 242] on p "to [GEOGRAPHIC_DATA] and [GEOGRAPHIC_DATA]" at bounding box center [587, 268] width 113 height 53
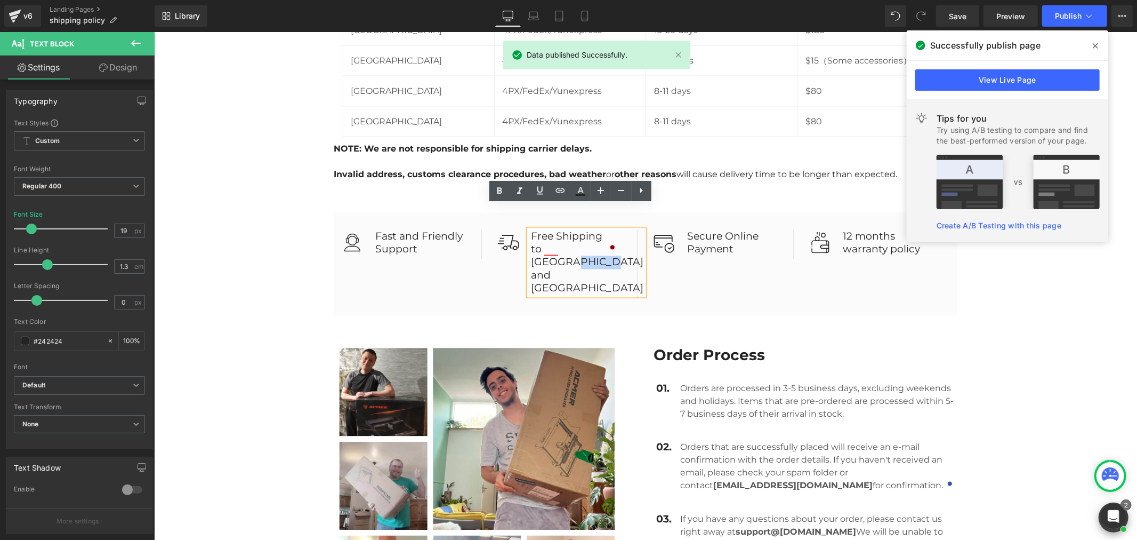
drag, startPoint x: 582, startPoint y: 221, endPoint x: 583, endPoint y: 229, distance: 7.6
click at [582, 242] on p "to [GEOGRAPHIC_DATA] and [GEOGRAPHIC_DATA]" at bounding box center [587, 268] width 113 height 53
click at [586, 242] on p "to [GEOGRAPHIC_DATA] and [GEOGRAPHIC_DATA]" at bounding box center [587, 268] width 113 height 53
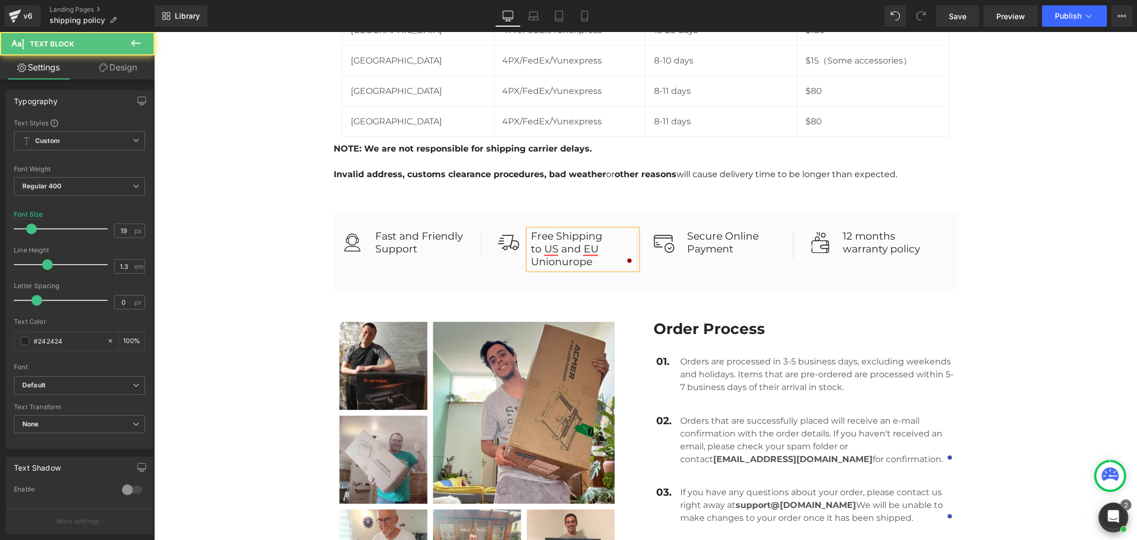
click at [578, 242] on p "to US and EU Unionurope" at bounding box center [584, 255] width 106 height 26
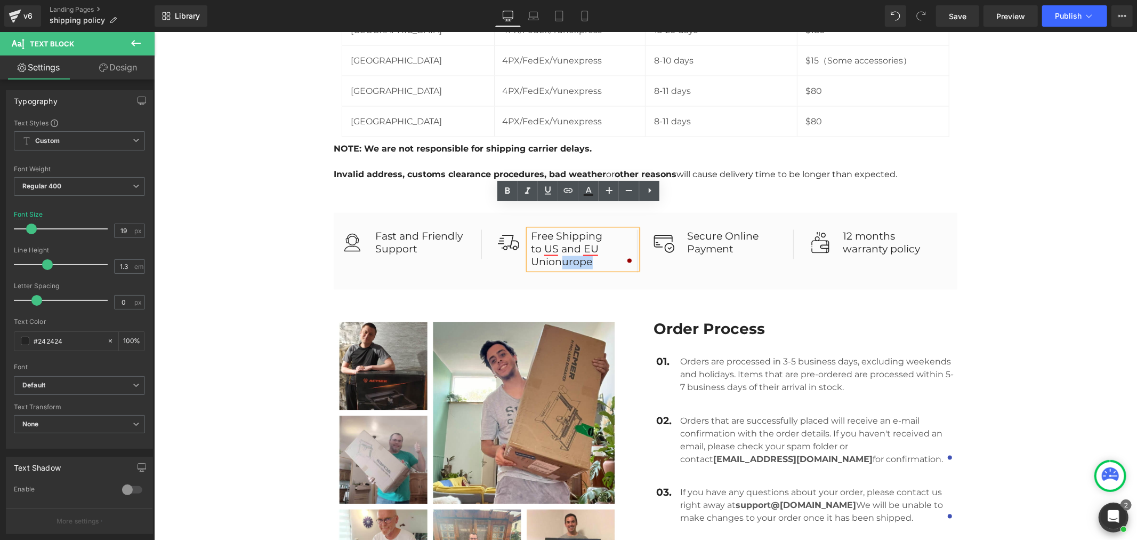
drag, startPoint x: 590, startPoint y: 240, endPoint x: 555, endPoint y: 242, distance: 35.2
click at [555, 242] on p "to US and EU Unionurope" at bounding box center [584, 255] width 106 height 26
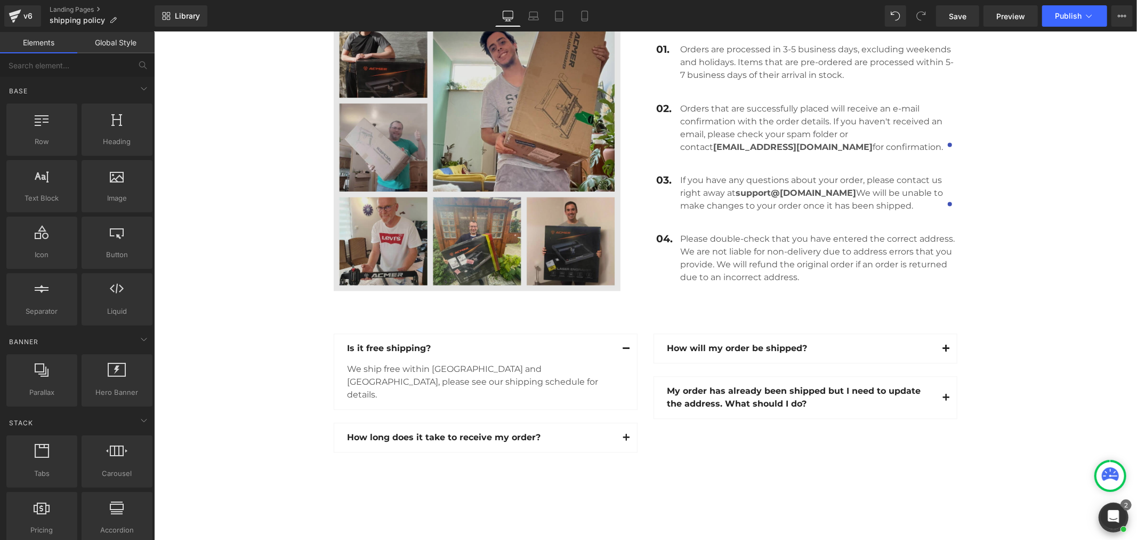
scroll to position [1718, 0]
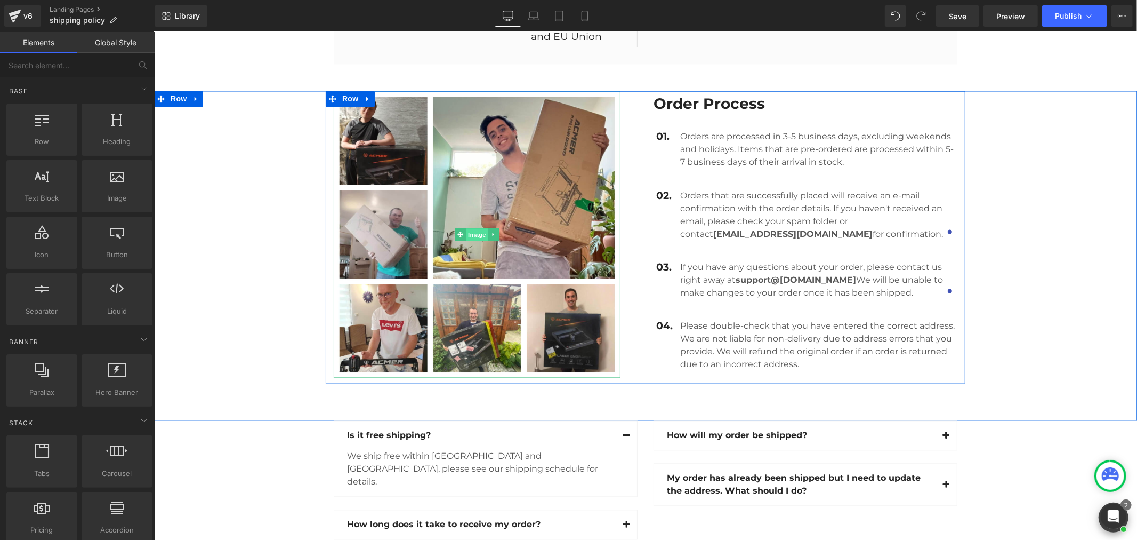
click at [470, 228] on span "Image" at bounding box center [476, 234] width 22 height 13
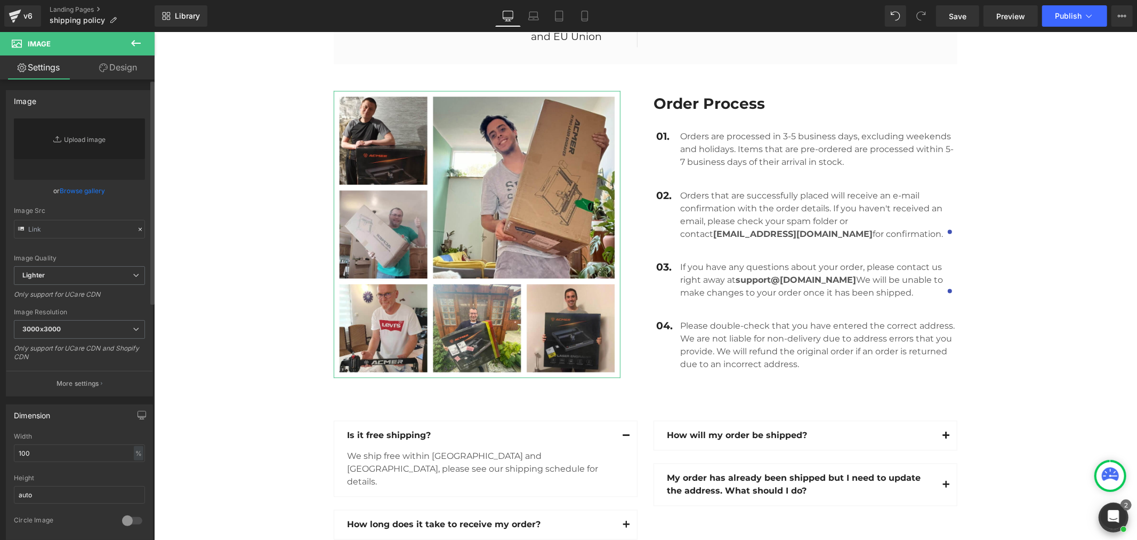
click at [76, 191] on link "Browse gallery" at bounding box center [82, 190] width 45 height 19
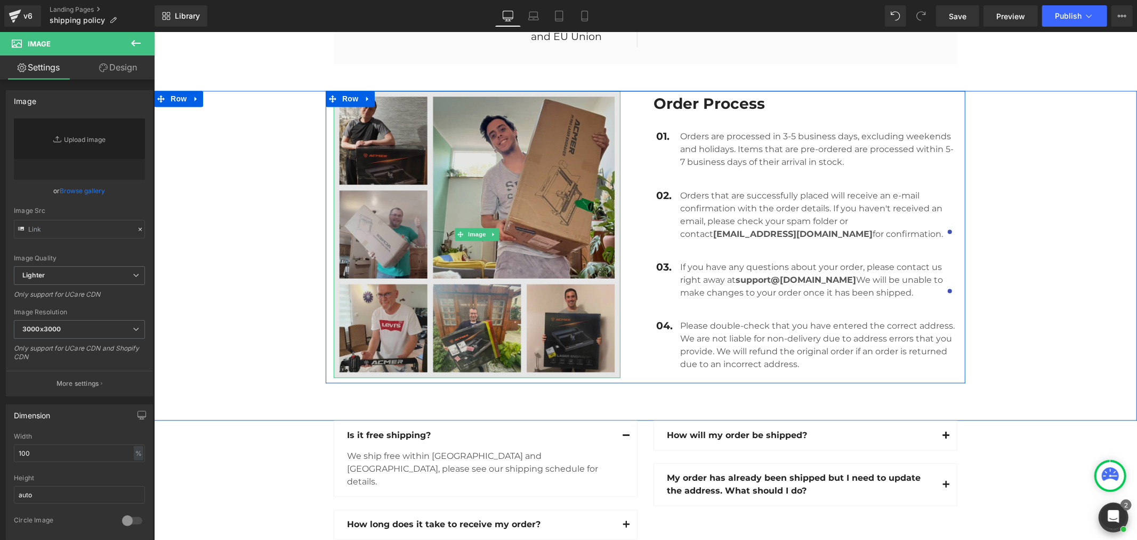
click at [465, 205] on img at bounding box center [476, 234] width 287 height 287
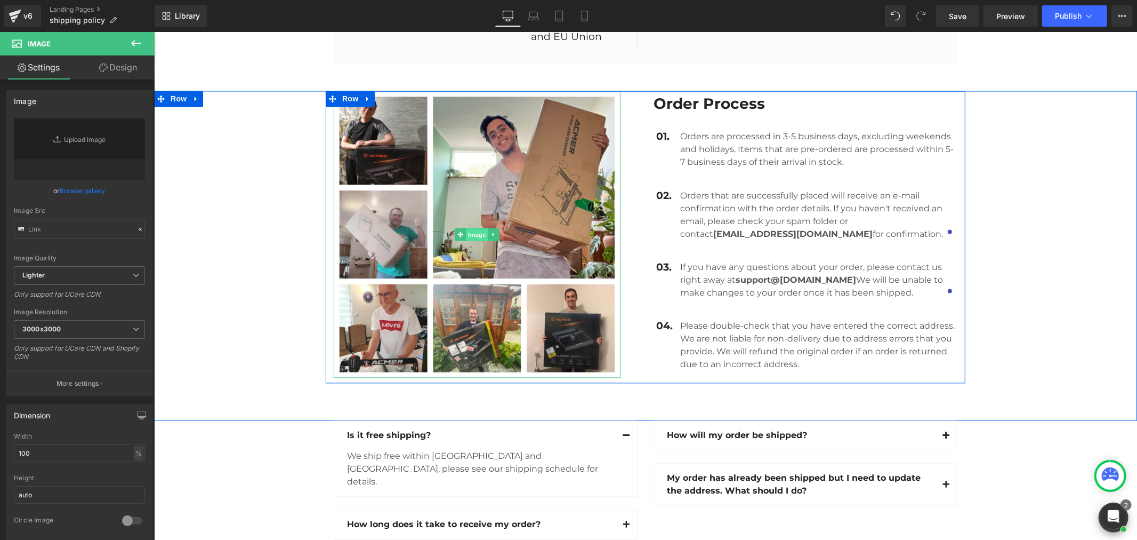
click at [471, 228] on span "Image" at bounding box center [476, 234] width 22 height 13
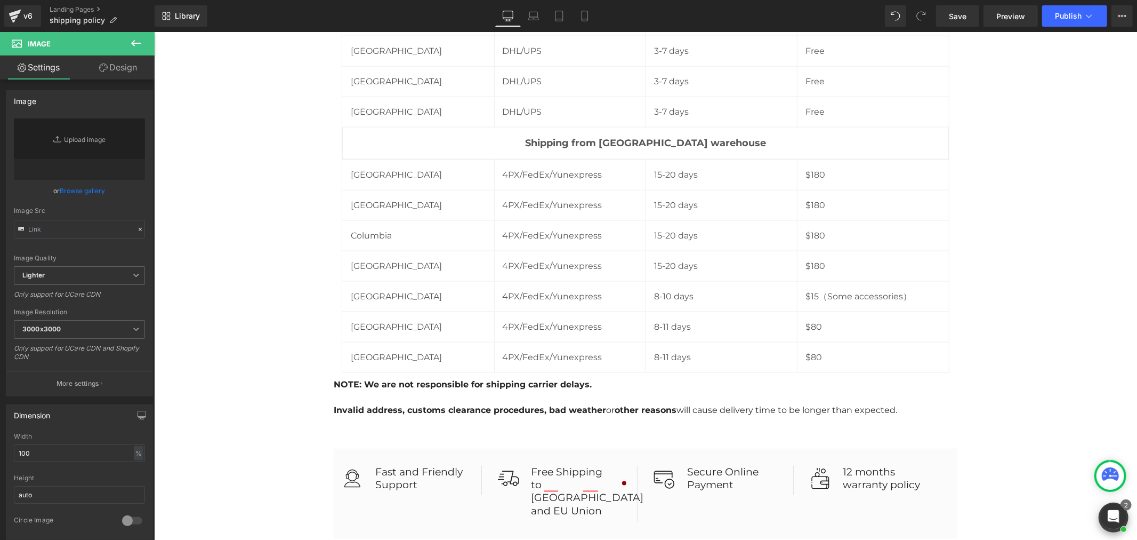
scroll to position [1540, 0]
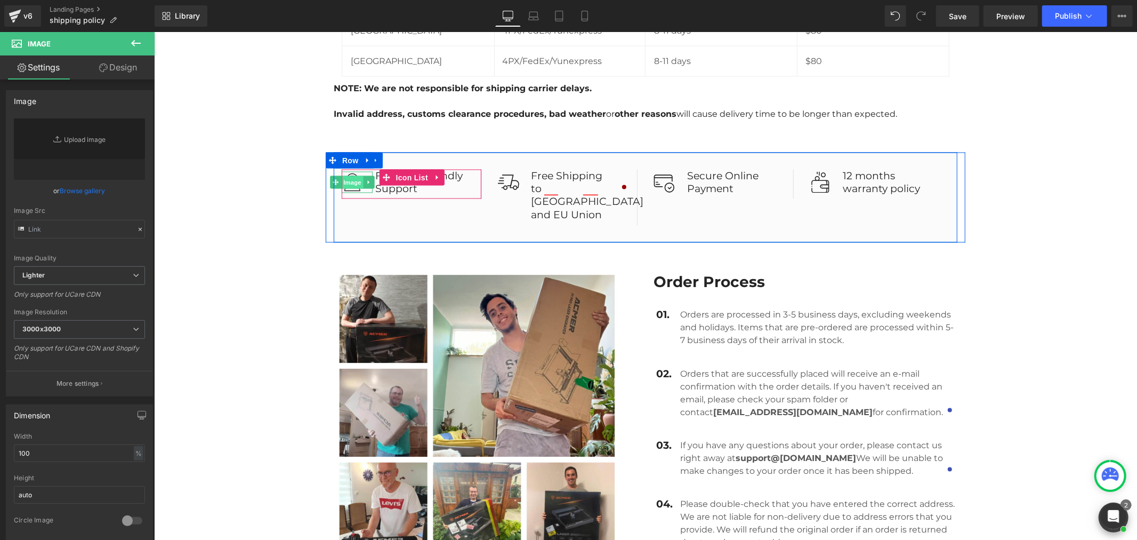
click at [345, 175] on span "Image" at bounding box center [352, 181] width 22 height 13
click at [406, 169] on span "Icon List" at bounding box center [411, 177] width 37 height 16
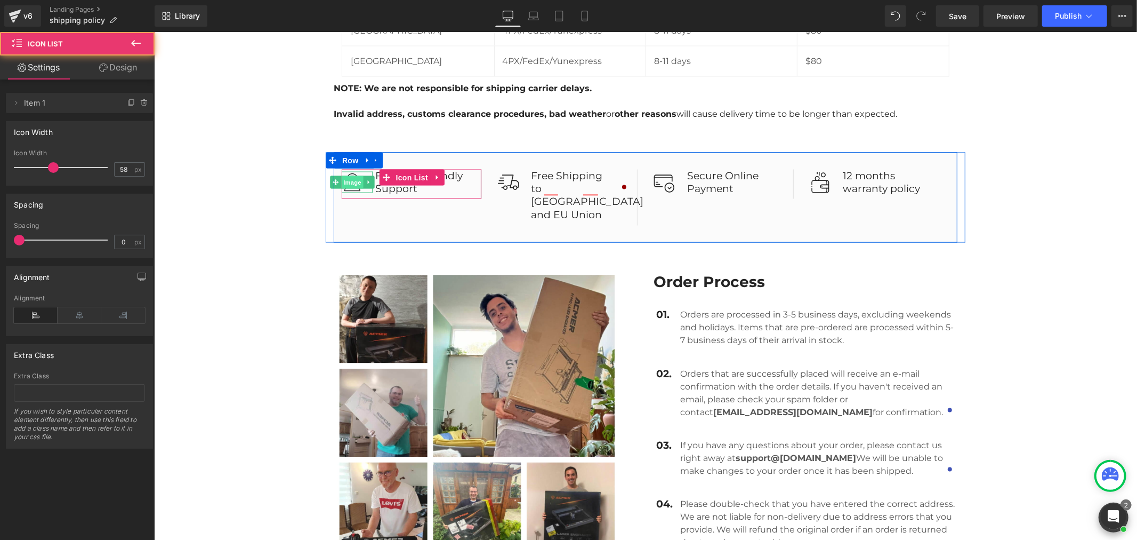
click at [355, 175] on span "Image" at bounding box center [352, 181] width 22 height 13
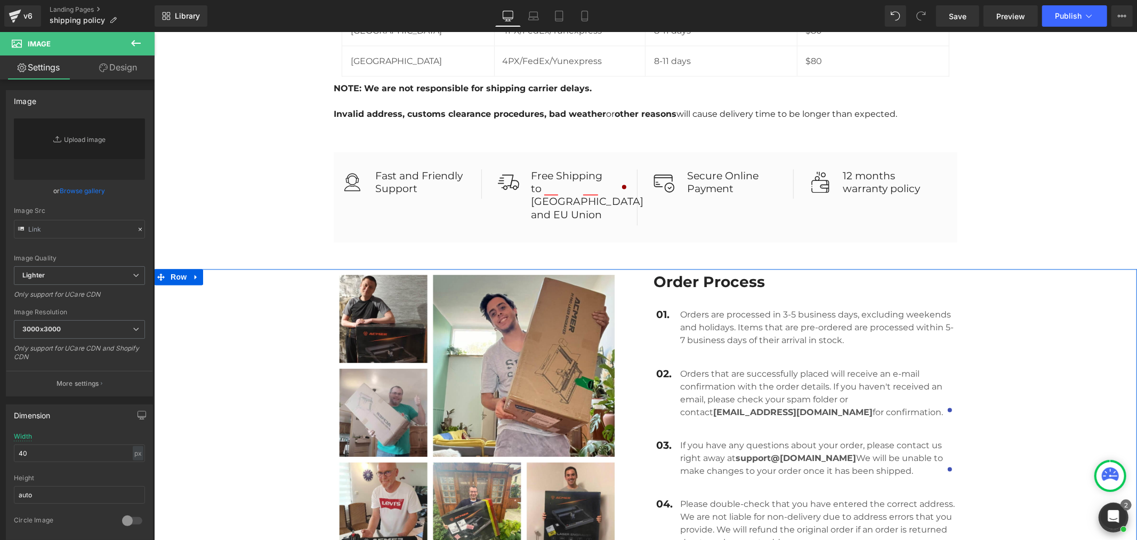
click at [1087, 523] on div "Image Order Process Heading 01. Text Block Orders are processed in 3-5 business…" at bounding box center [645, 434] width 983 height 330
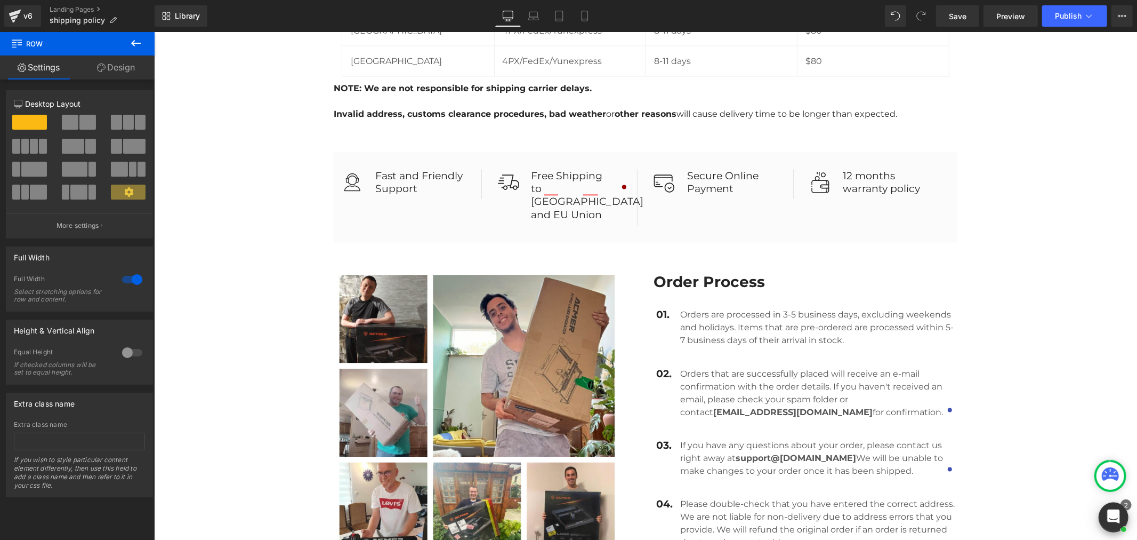
click at [1120, 516] on icon "Open Intercom Messenger" at bounding box center [1114, 516] width 14 height 14
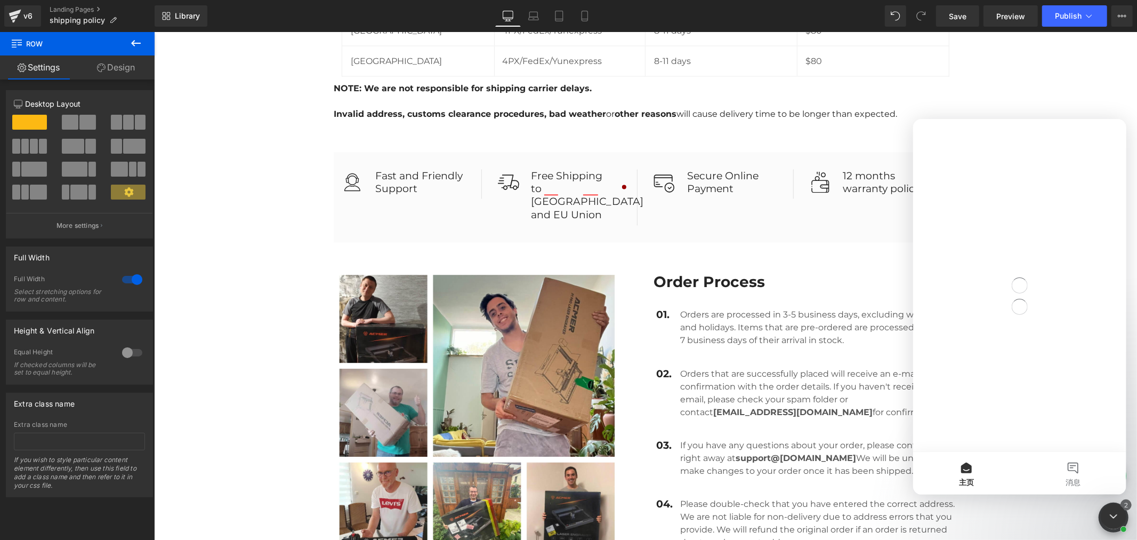
scroll to position [0, 0]
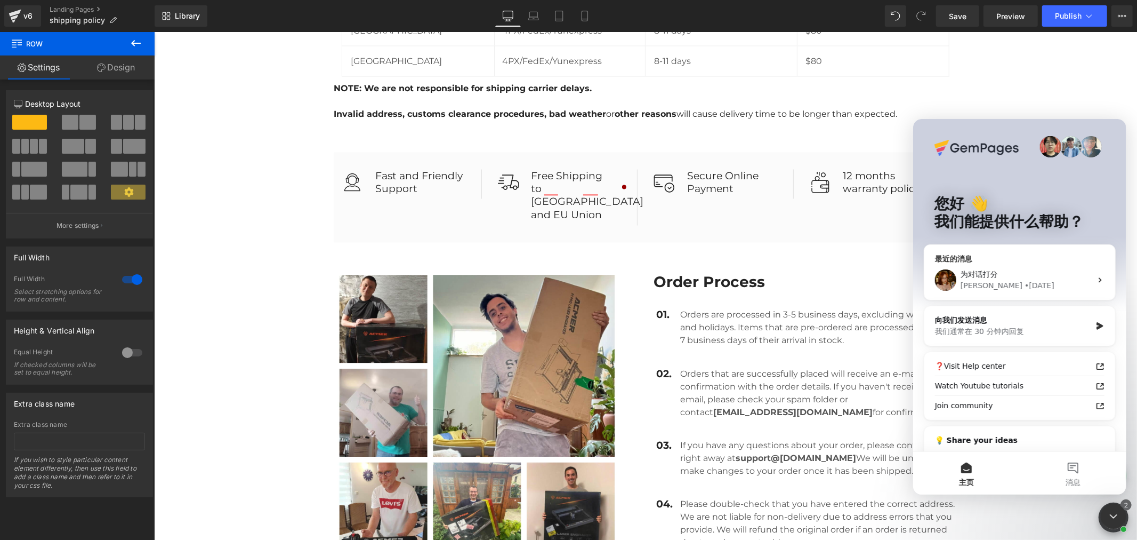
click at [1024, 287] on div "• [DATE]" at bounding box center [1039, 284] width 30 height 11
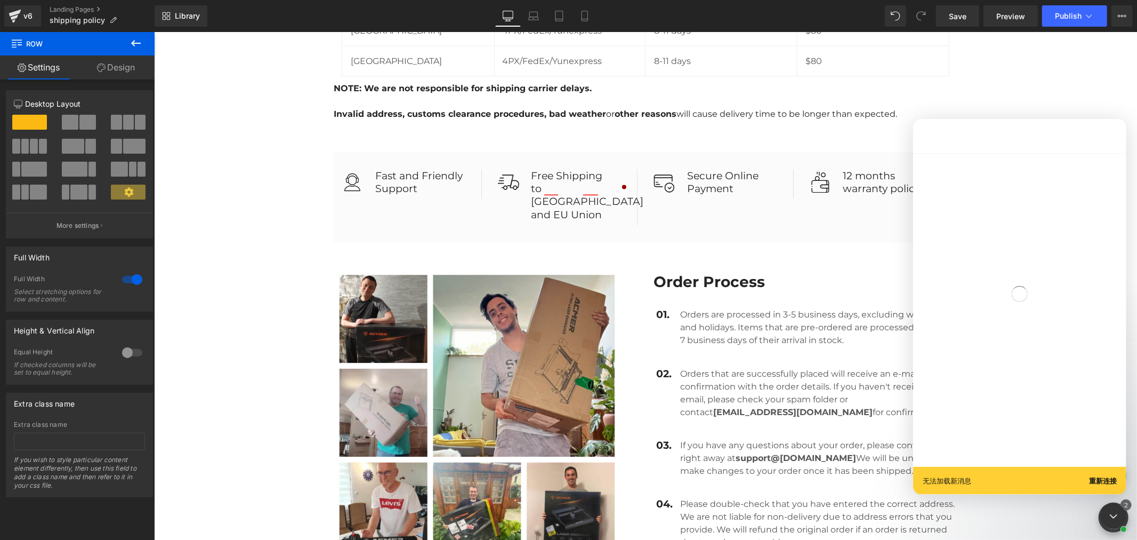
click at [1107, 481] on b "重新连接" at bounding box center [1103, 480] width 28 height 8
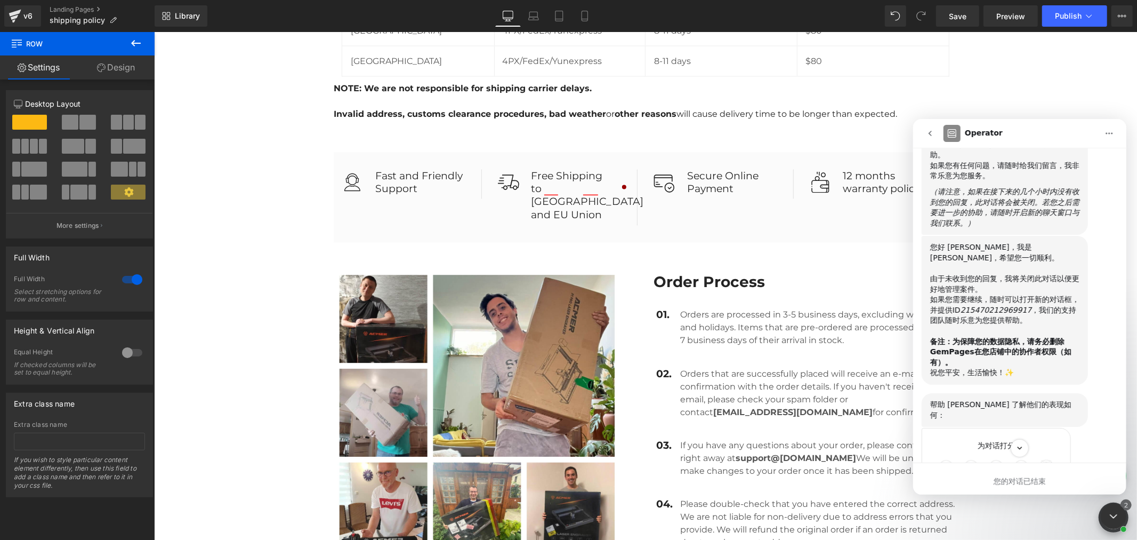
scroll to position [3661, 0]
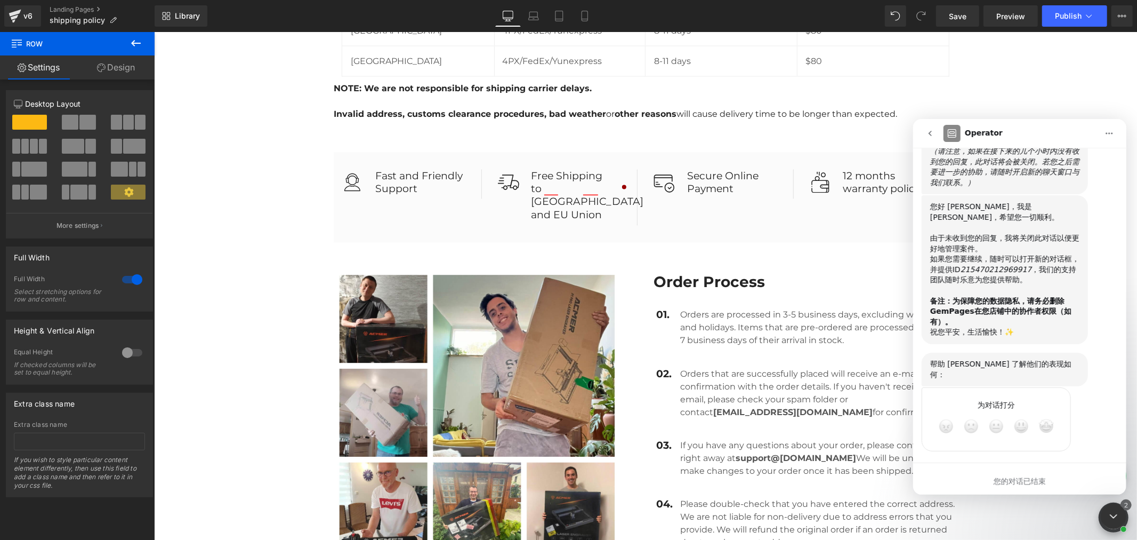
click at [928, 137] on button "go back" at bounding box center [930, 133] width 20 height 20
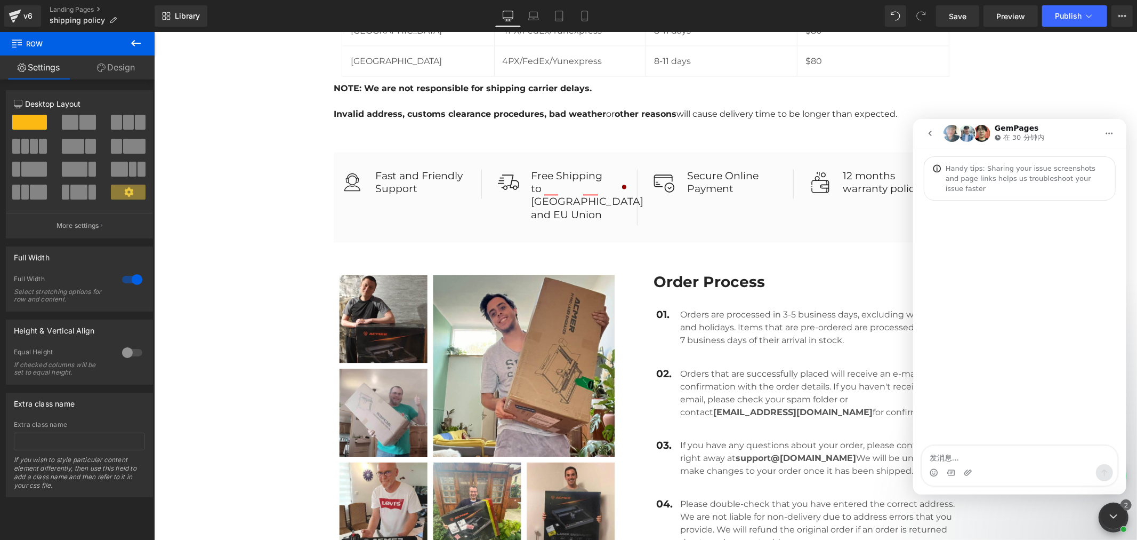
scroll to position [0, 0]
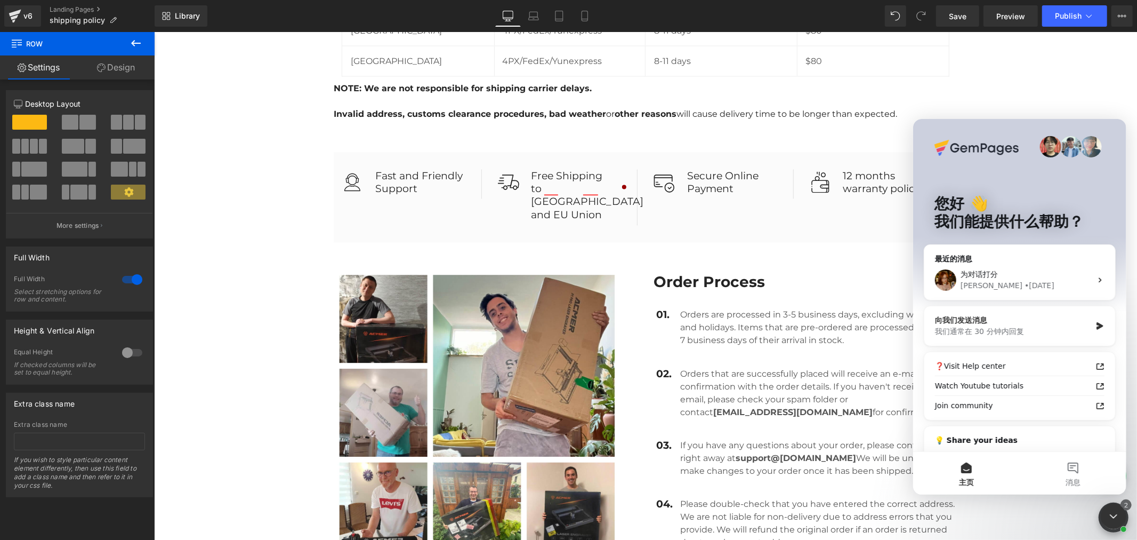
click at [1027, 327] on div "我们通常在 30 分钟内回复" at bounding box center [1013, 330] width 156 height 11
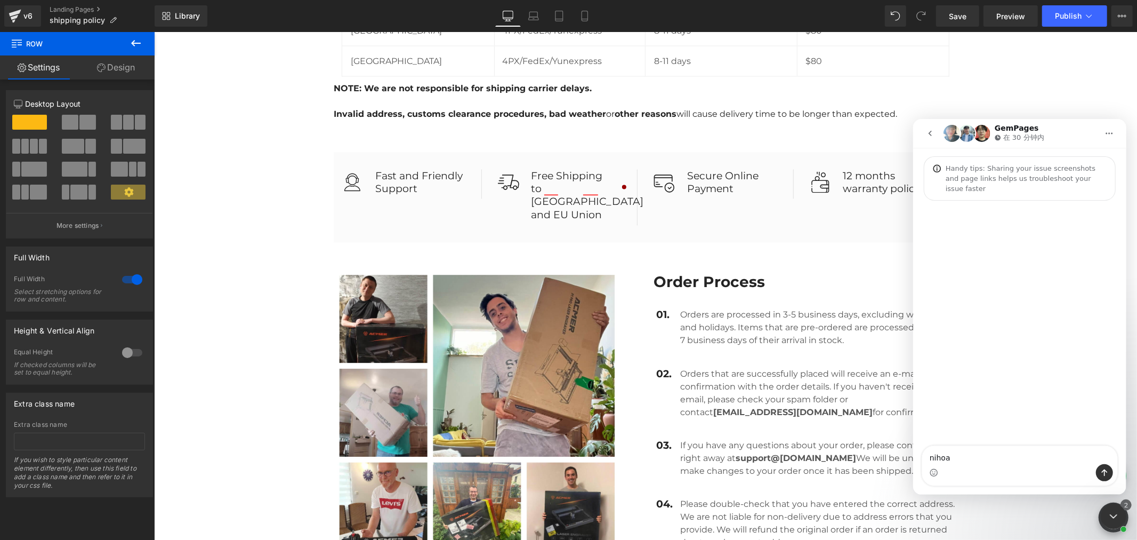
type textarea "你好"
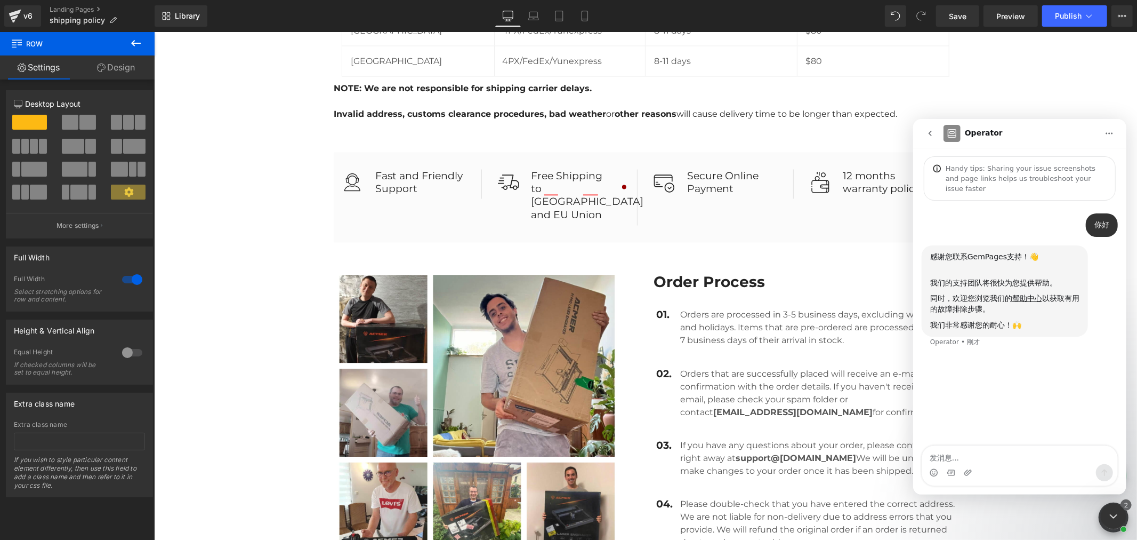
click at [1042, 376] on div "你好 ACMER • 刚才 感谢您联系GemPages支持！👋 ​ 我们的支持团队将很快为您提供帮助。 同时，欢迎您浏览我们的 帮助中心 以获取有用的故障排除…" at bounding box center [1019, 323] width 213 height 246
click at [957, 456] on textarea "发消息..." at bounding box center [1019, 454] width 195 height 18
click at [1018, 208] on div "你好 ACMER • 1 分钟前 感谢您联系GemPages支持！👋 ​ 我们的支持团队将很快为您提供帮助。 同时，欢迎您浏览我们的 帮助中心 以获取有用的故…" at bounding box center [1019, 279] width 213 height 159
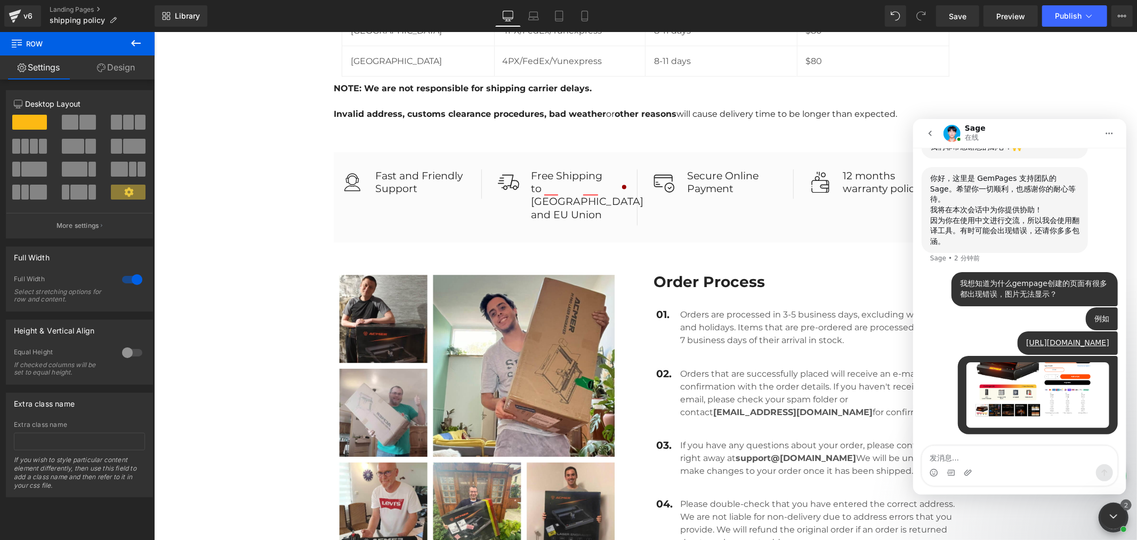
scroll to position [188, 0]
click at [959, 457] on textarea "发消息..." at bounding box center [1019, 454] width 195 height 18
type textarea "所有的产品页面都是这样"
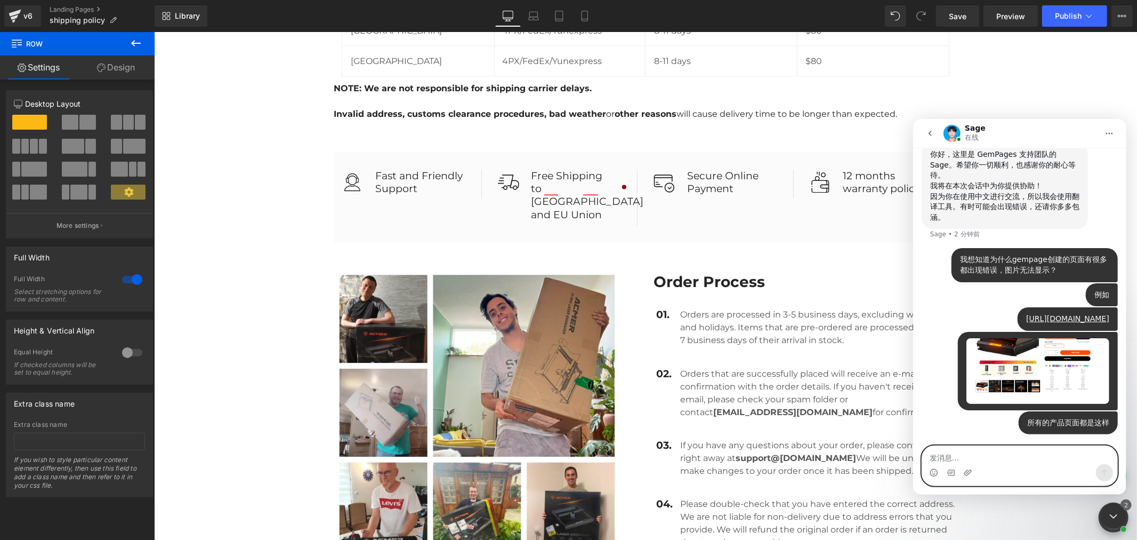
scroll to position [212, 0]
type textarea "还有"
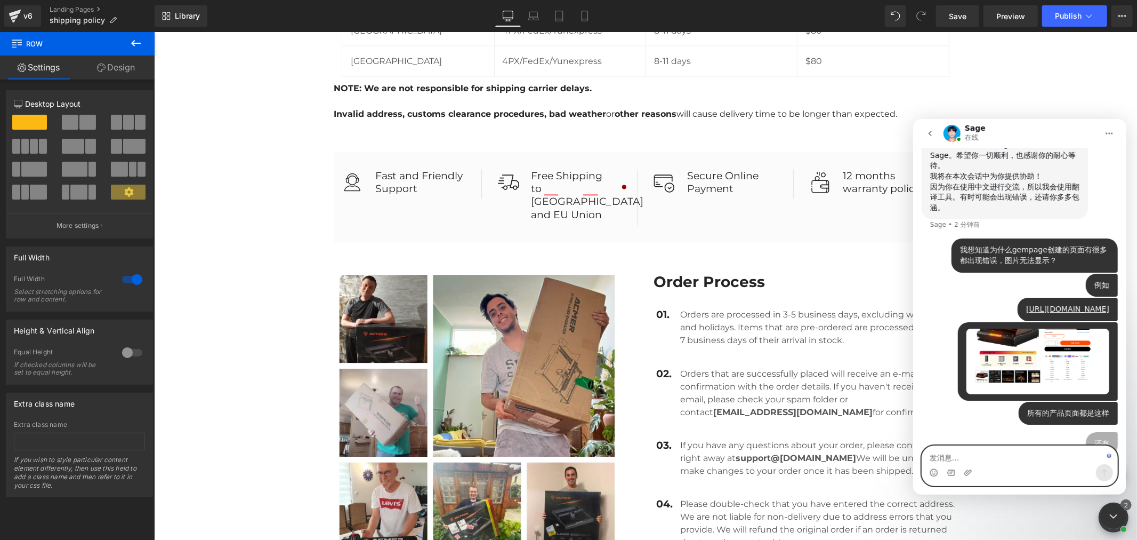
scroll to position [237, 0]
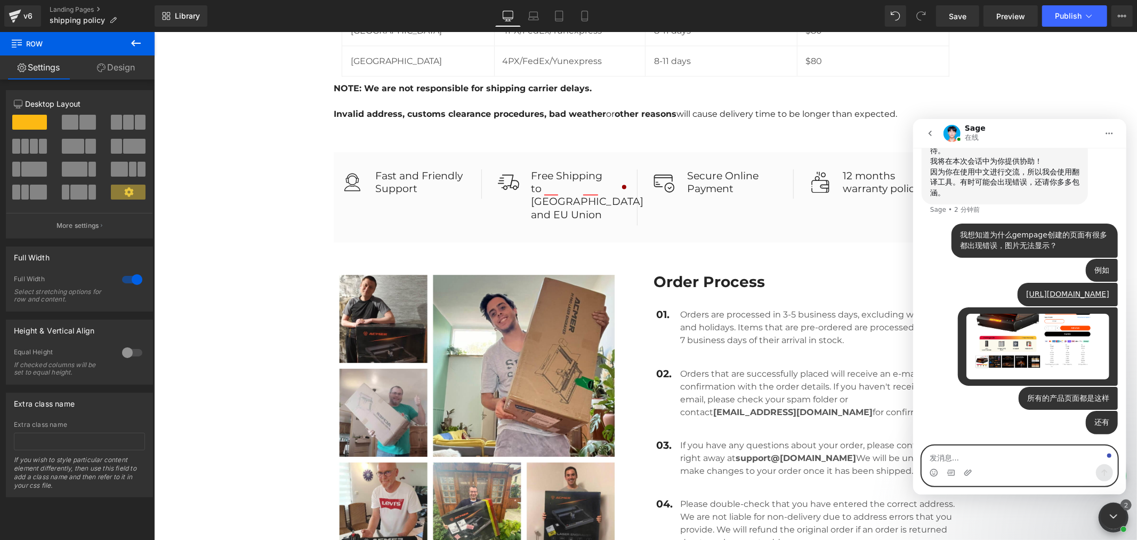
paste textarea "[URL][DOMAIN_NAME]"
type textarea "[URL][DOMAIN_NAME]"
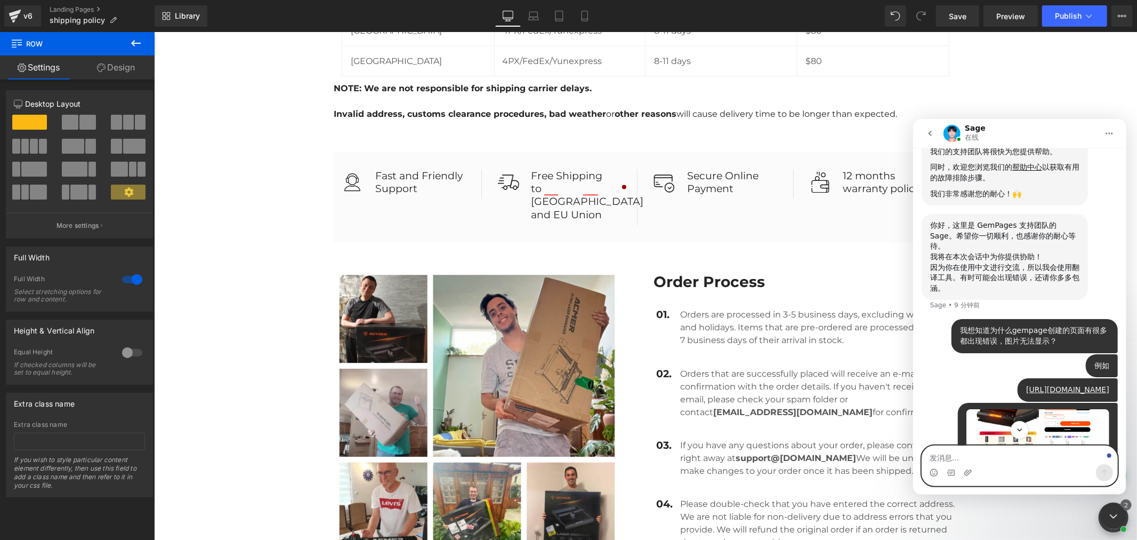
scroll to position [368, 0]
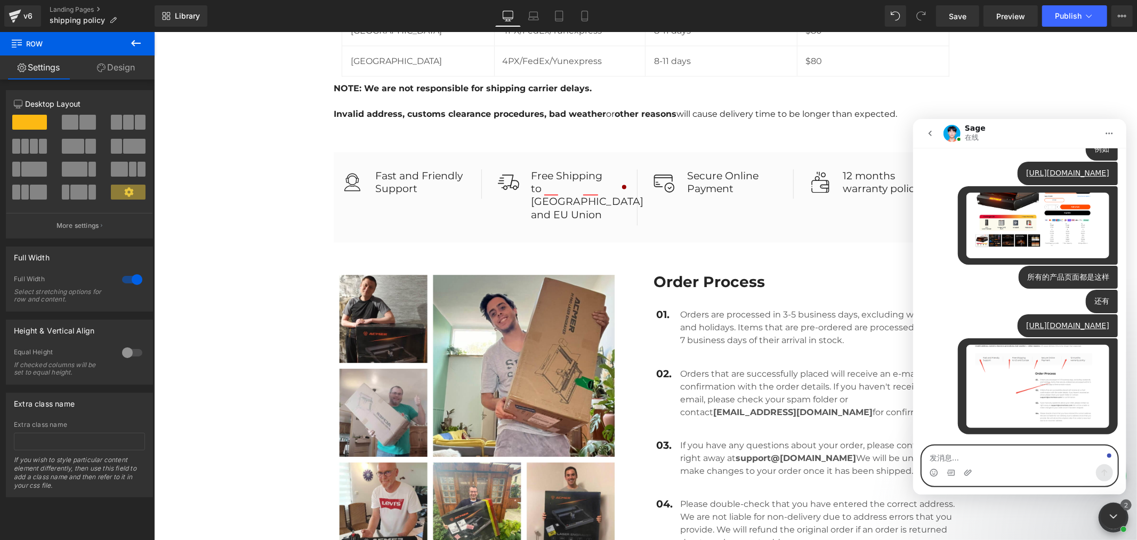
click at [979, 463] on textarea "发消息..." at bounding box center [1019, 454] width 195 height 18
type textarea "我"
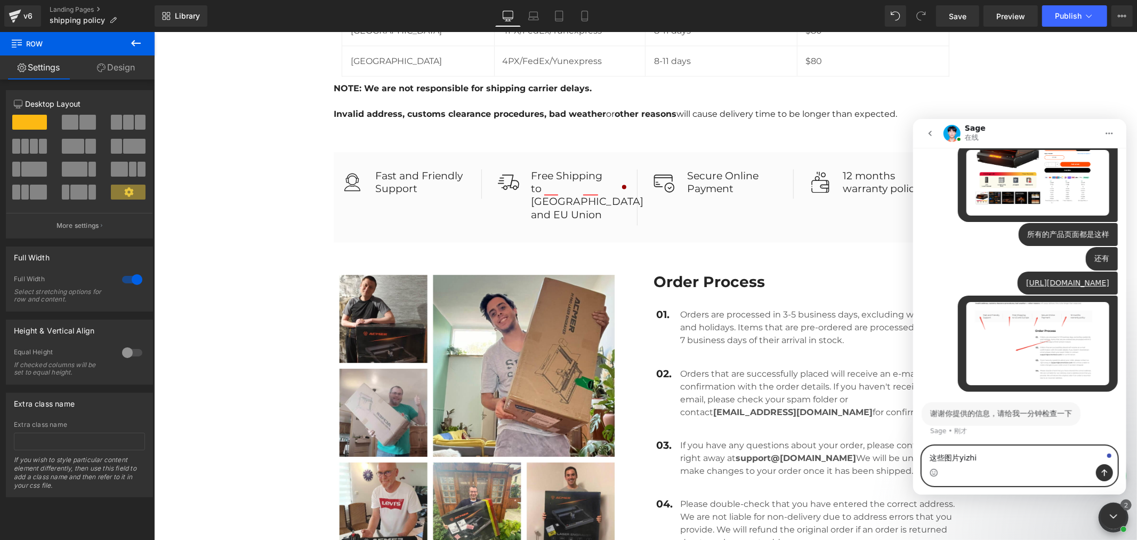
scroll to position [400, 0]
type textarea "这些图片一直以来都是正常的"
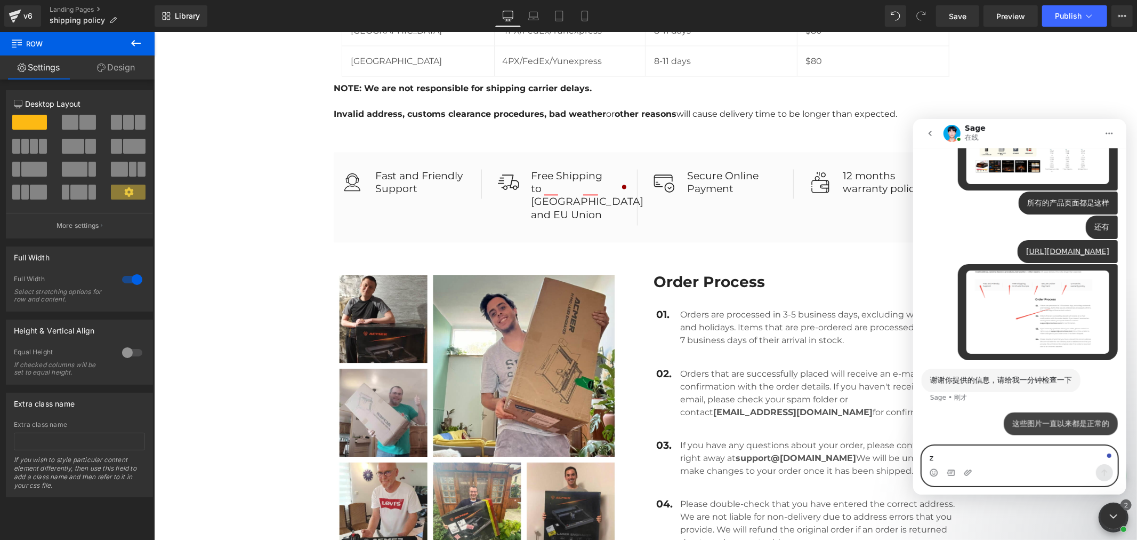
scroll to position [432, 0]
type textarea "自从你们更新了之后就出现了问题"
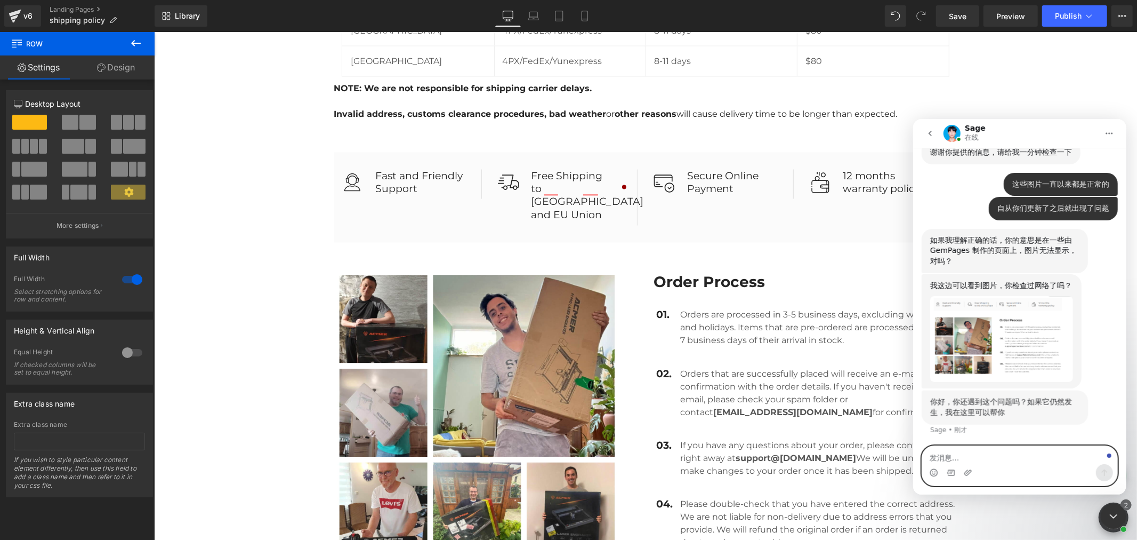
scroll to position [659, 0]
click at [975, 462] on textarea "发消息..." at bounding box center [1019, 454] width 195 height 18
click at [971, 460] on textarea "发消息..." at bounding box center [1019, 454] width 195 height 18
type textarea "我再检查一下"
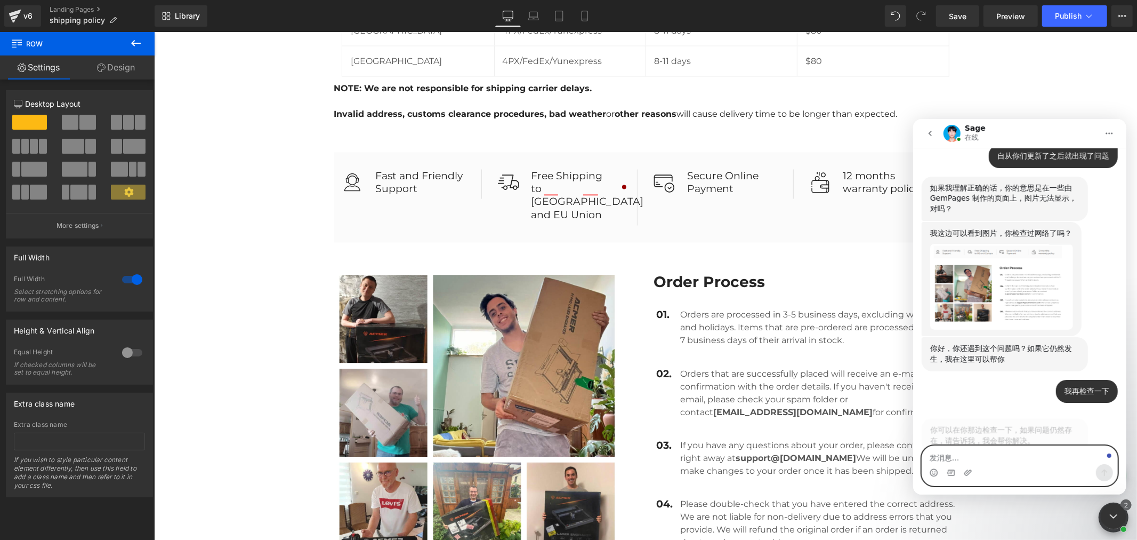
scroll to position [733, 0]
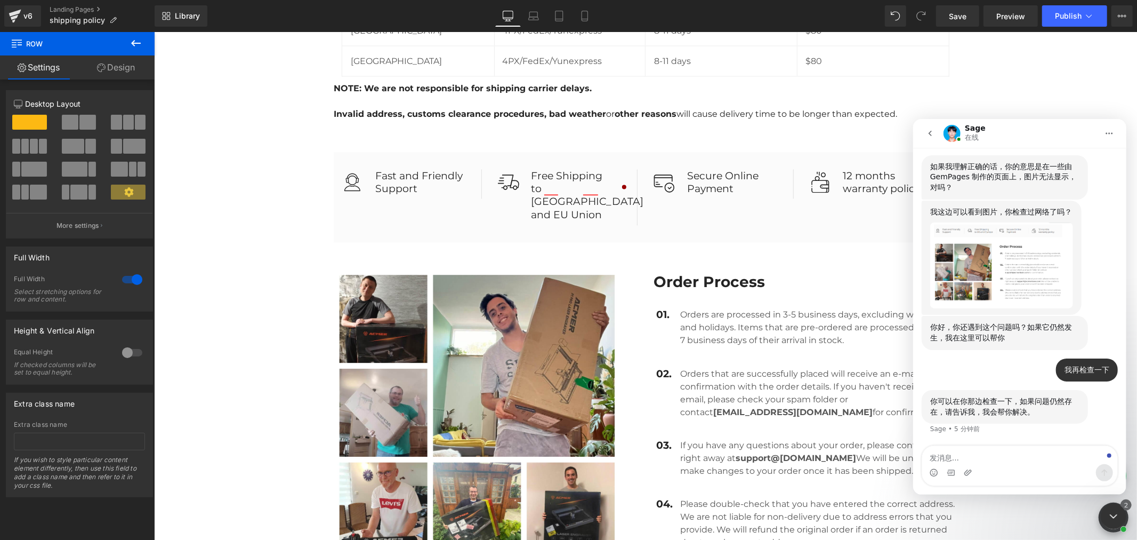
click at [973, 405] on div "你可以在你那边检查一下，如果问题仍然存在，请告诉我，我会帮你解决。" at bounding box center [1004, 406] width 149 height 21
click at [975, 401] on div "你可以在你那边检查一下，如果问题仍然存在，请告诉我，我会帮你解决。" at bounding box center [1004, 406] width 149 height 21
click at [1007, 466] on div "Intercom Messenger" at bounding box center [1019, 471] width 195 height 17
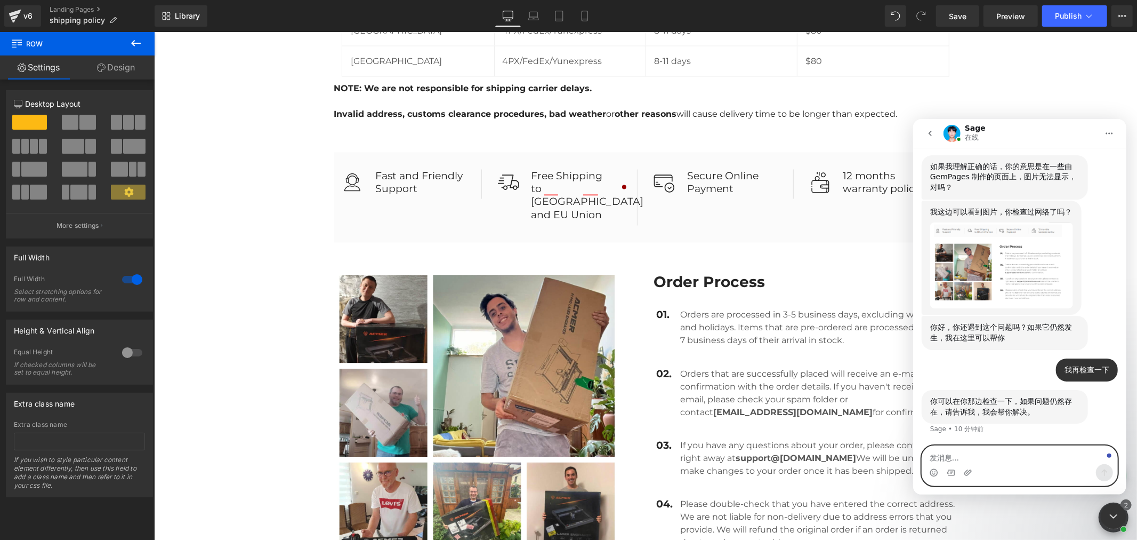
click at [996, 452] on textarea "发消息..." at bounding box center [1019, 454] width 195 height 18
click at [969, 451] on textarea "发消息..." at bounding box center [1019, 454] width 195 height 18
click at [975, 458] on textarea "发消息..." at bounding box center [1019, 454] width 195 height 18
type textarea "是"
type textarea "问"
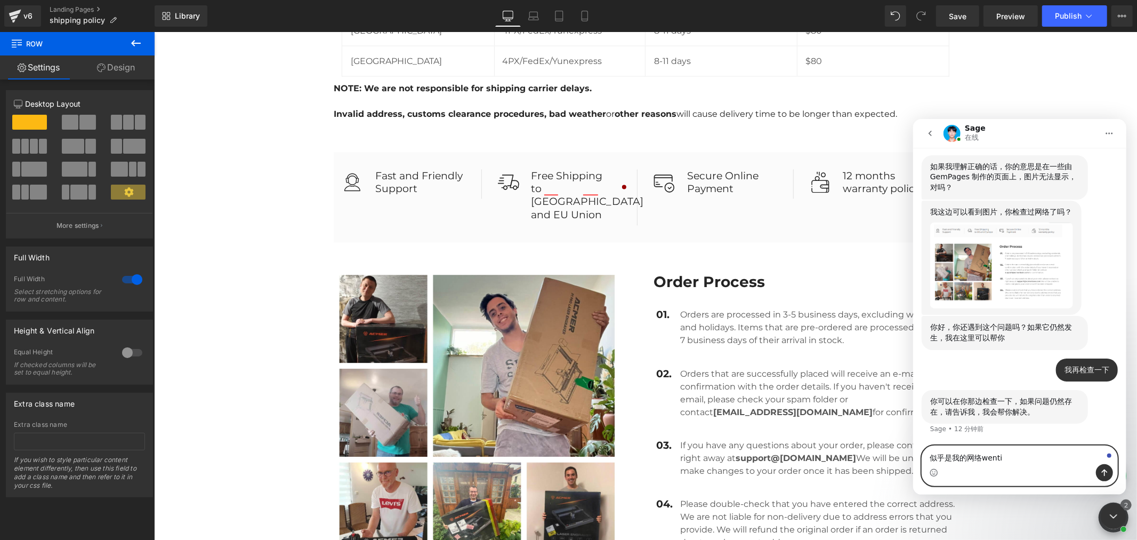
type textarea "似乎是我的网络问题"
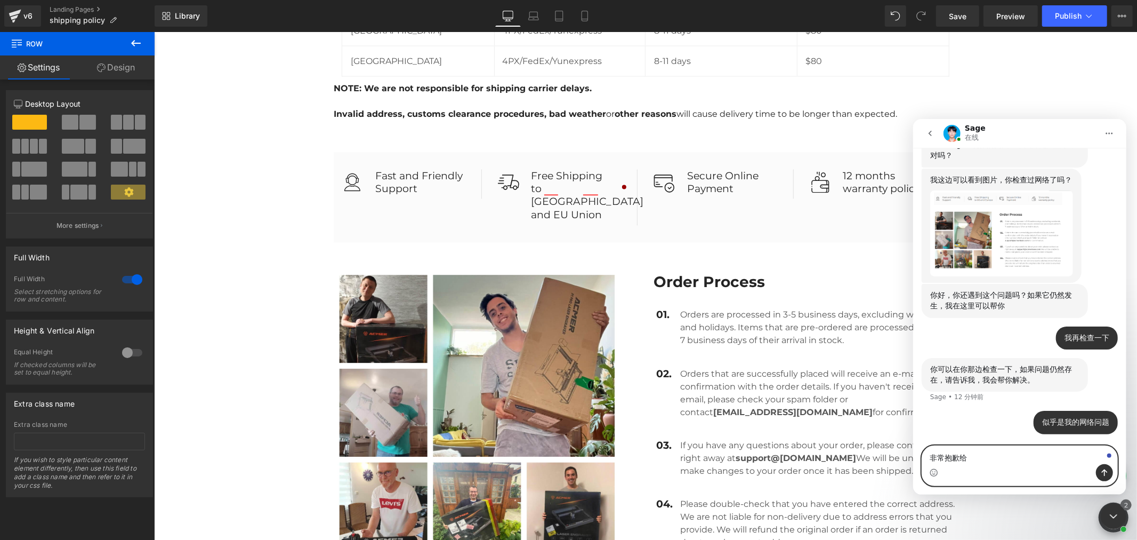
type textarea "非常抱歉"
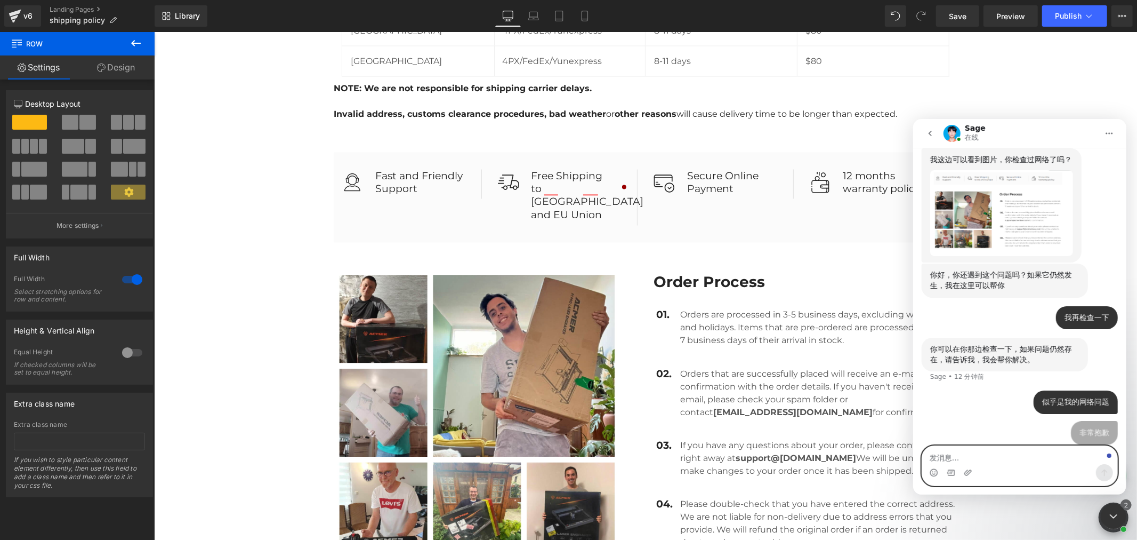
scroll to position [789, 0]
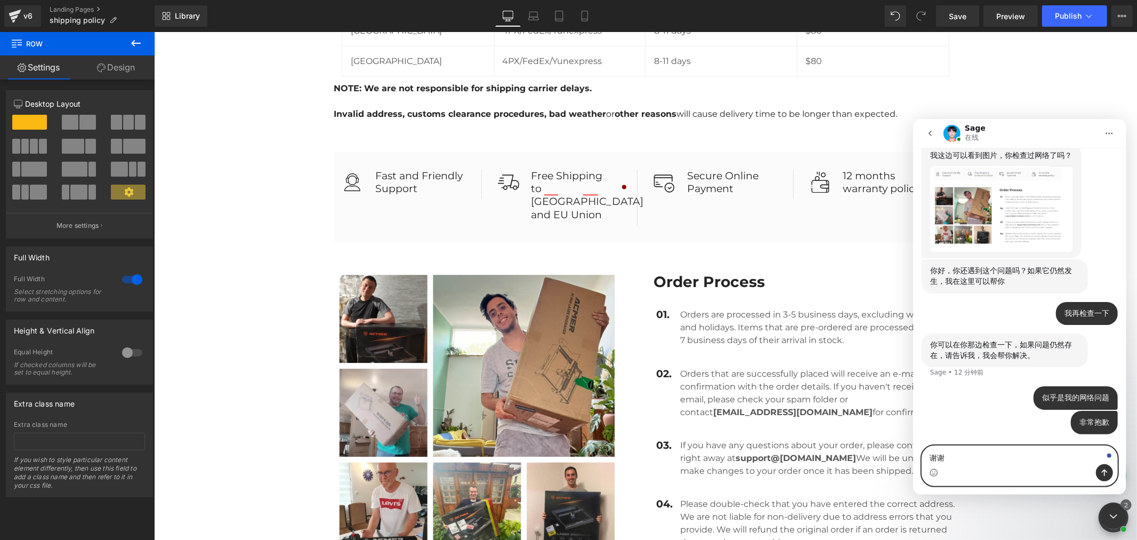
type textarea "[PERSON_NAME]"
click at [81, 8] on div at bounding box center [568, 254] width 1137 height 508
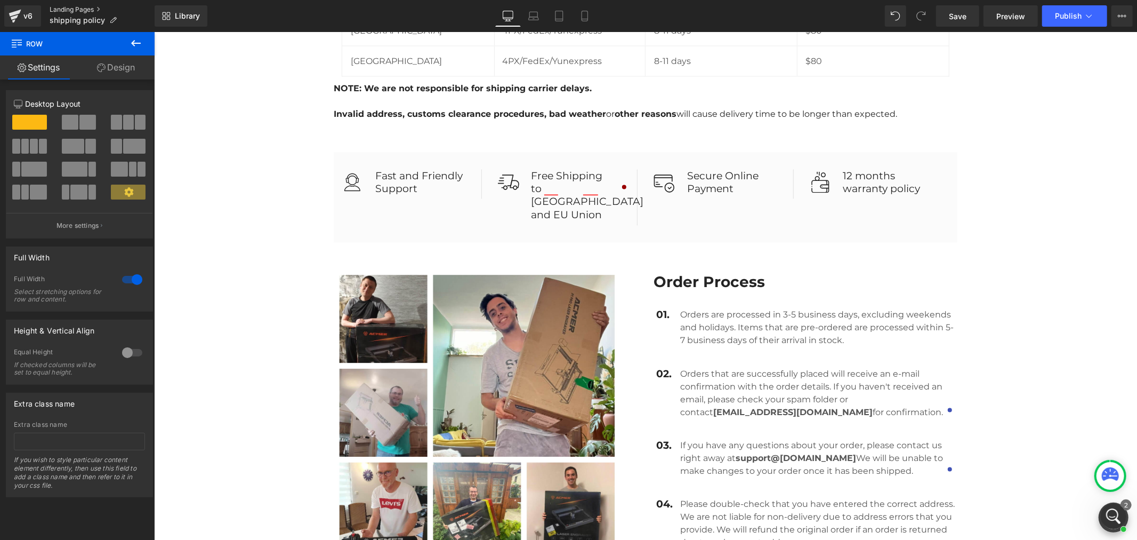
click at [76, 11] on link "Landing Pages" at bounding box center [102, 9] width 105 height 9
